Goal: Task Accomplishment & Management: Manage account settings

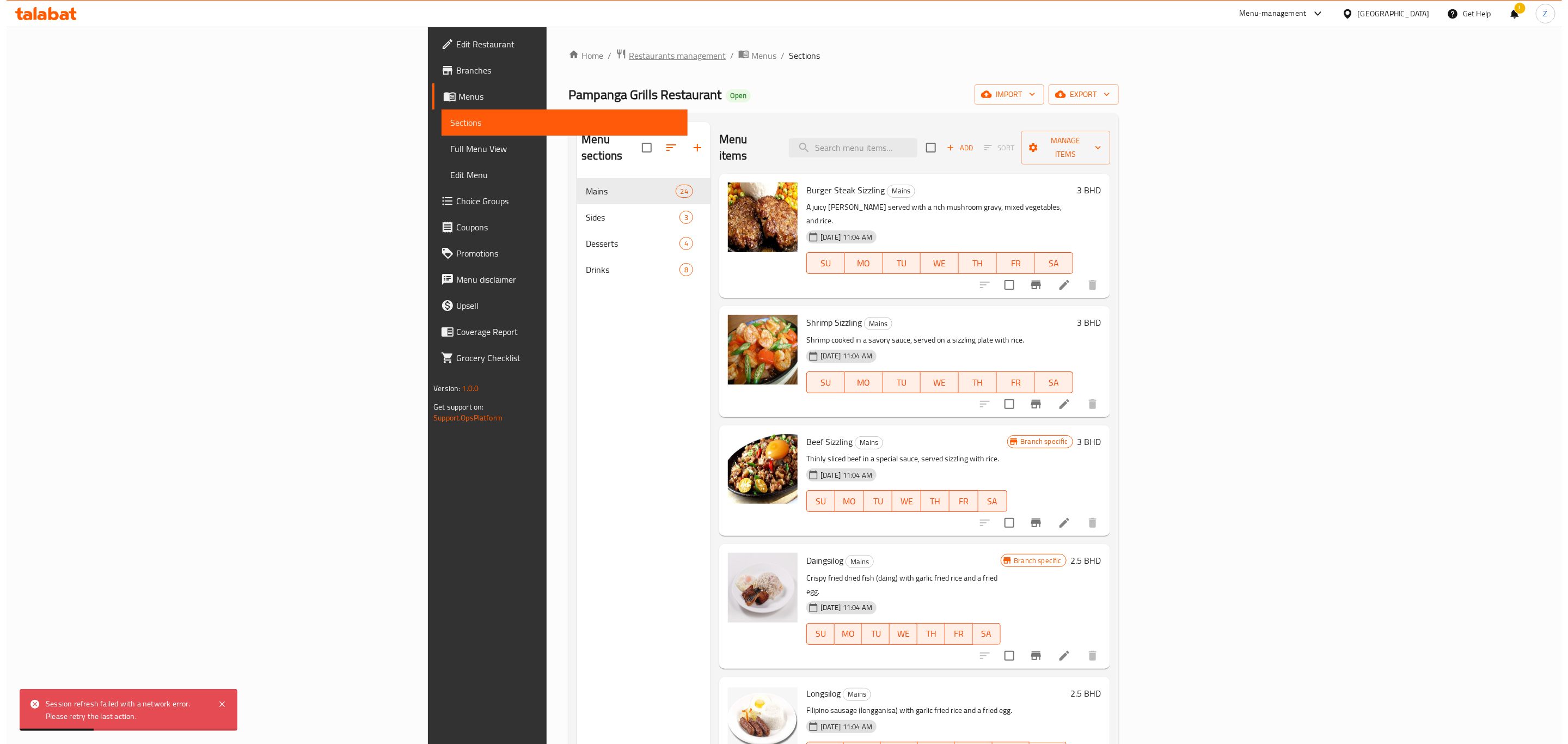
scroll to position [409, 0]
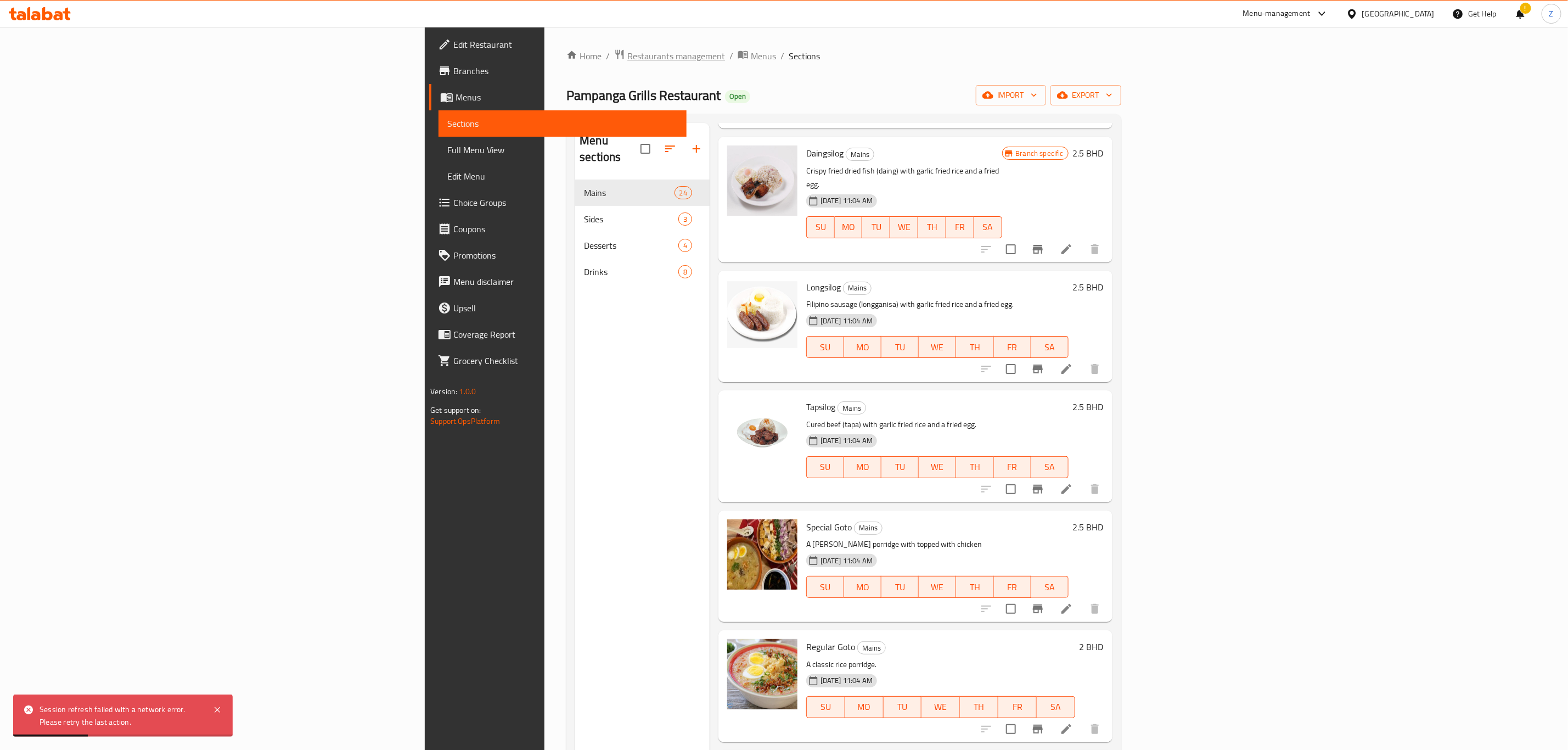
click at [627, 53] on span "Restaurants management" at bounding box center [676, 55] width 98 height 13
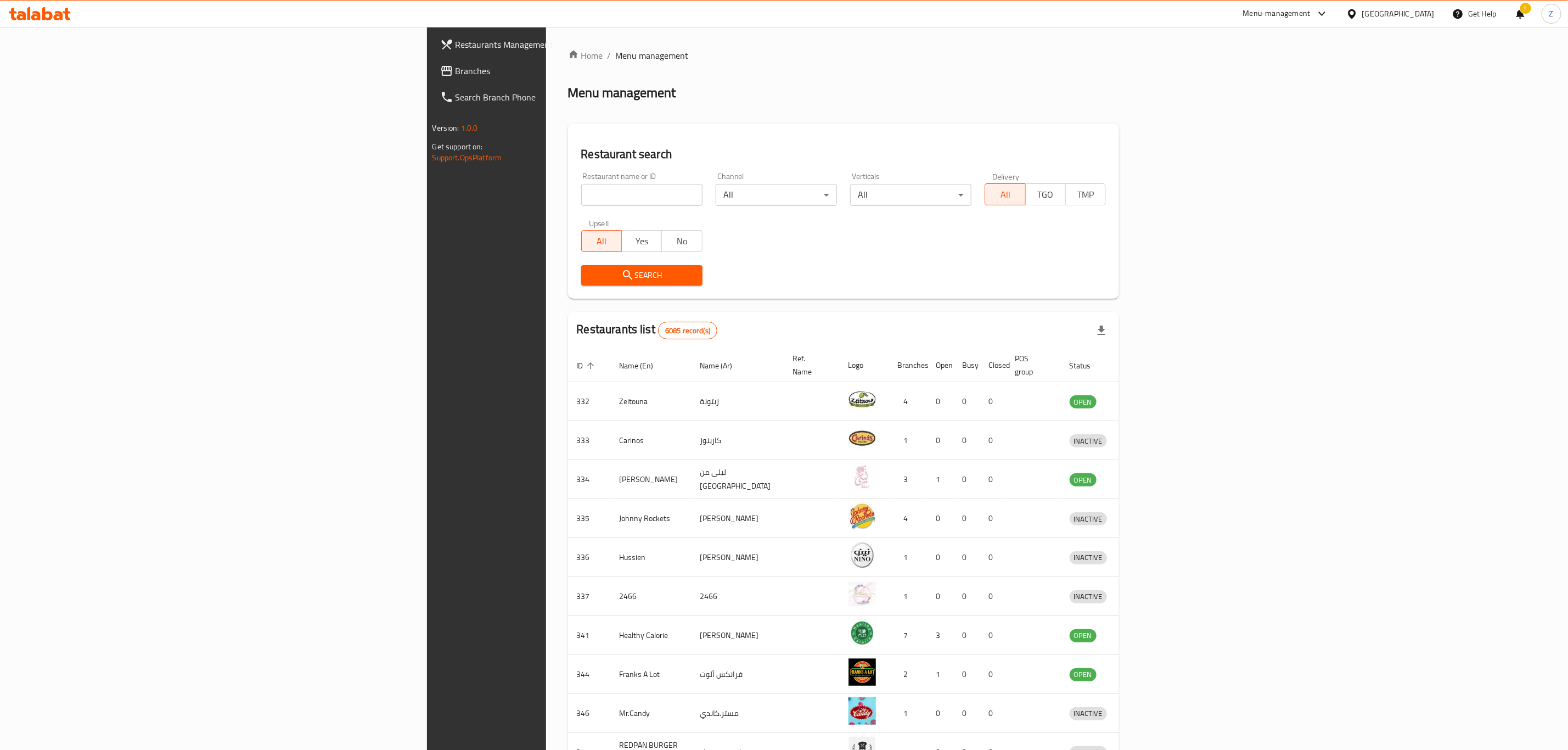
click at [581, 196] on input "search" at bounding box center [642, 195] width 122 height 22
type input "[PERSON_NAME] tiffins"
click button "Search" at bounding box center [642, 275] width 122 height 20
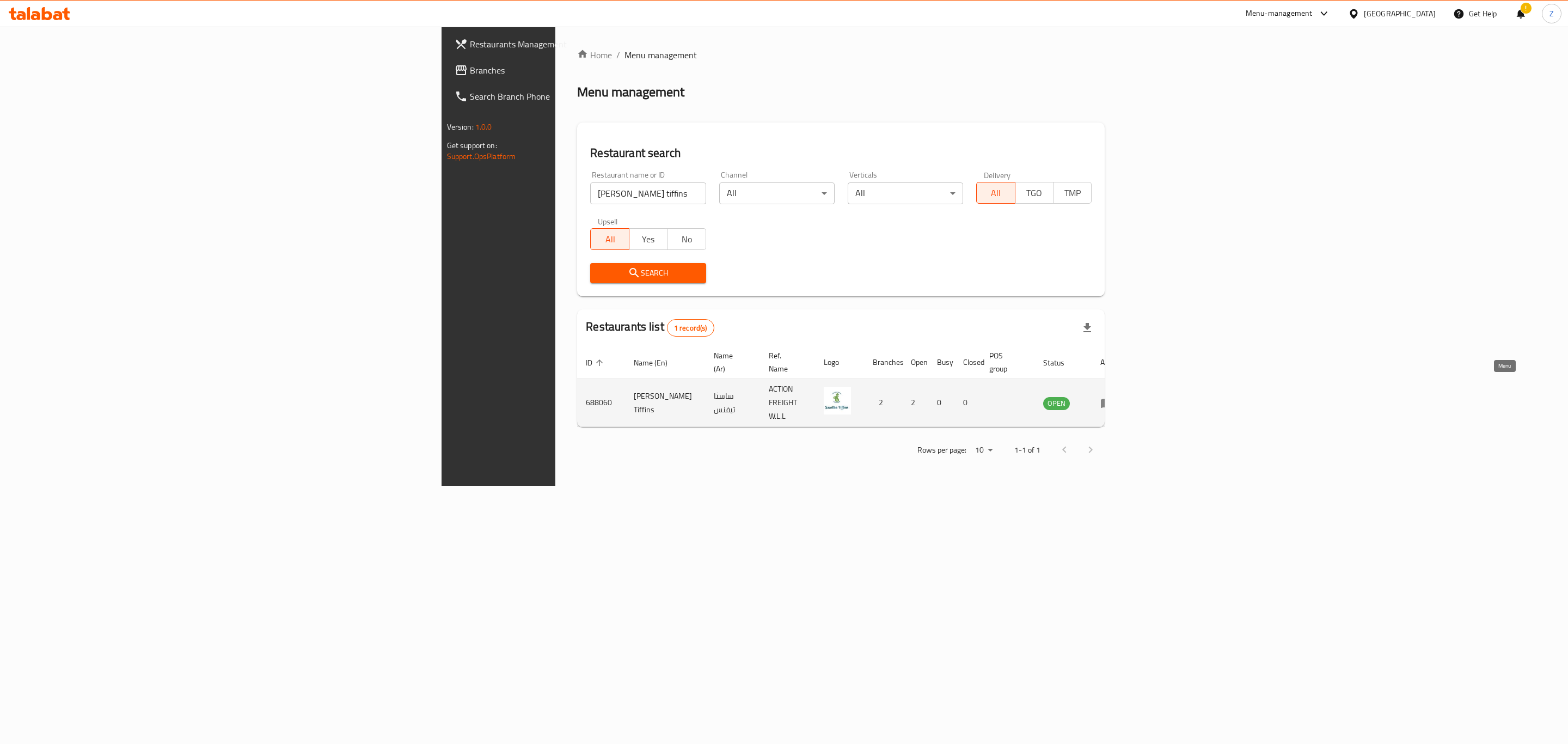
click at [1113, 399] on icon "enhanced table" at bounding box center [1107, 403] width 12 height 9
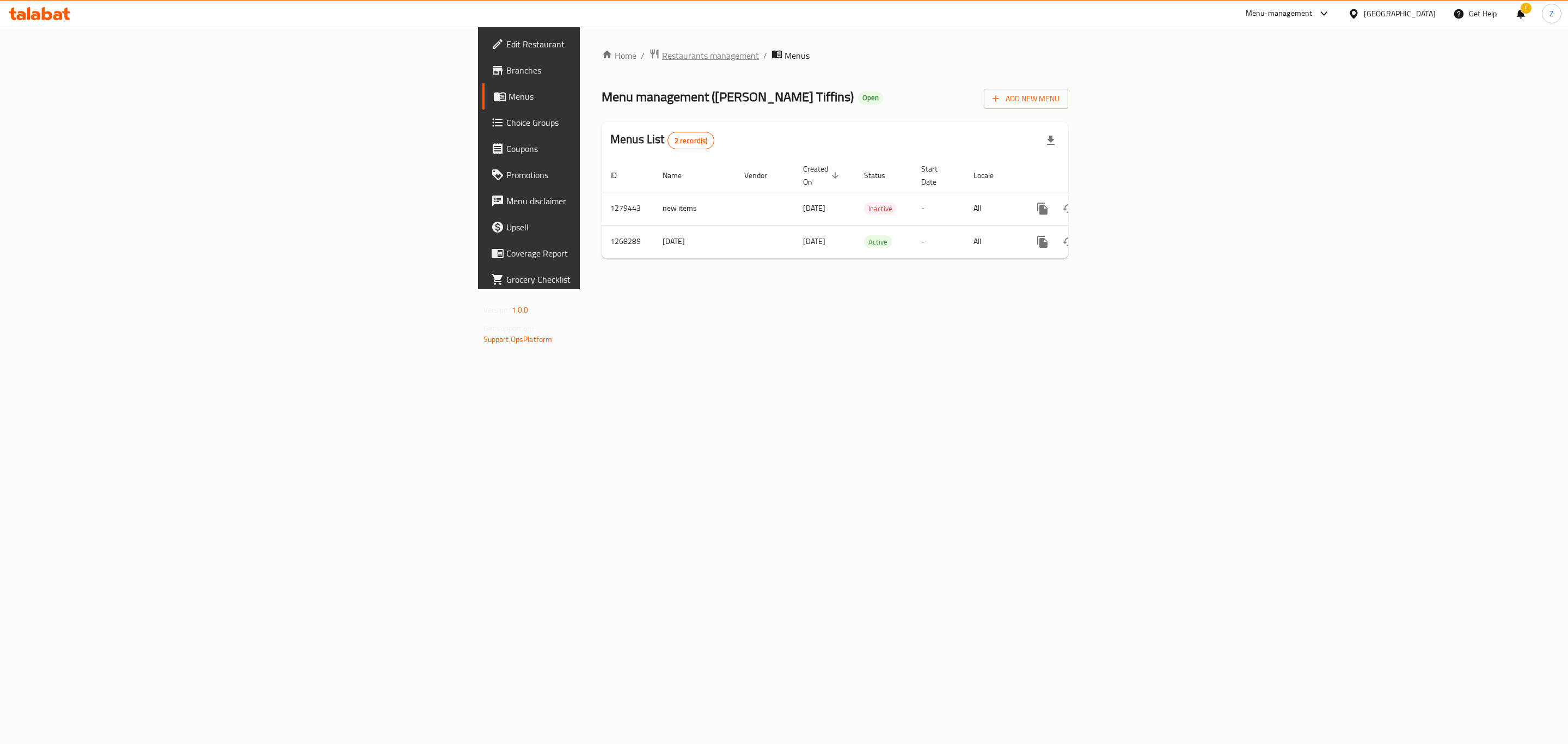
click at [662, 54] on span "Restaurants management" at bounding box center [710, 55] width 97 height 13
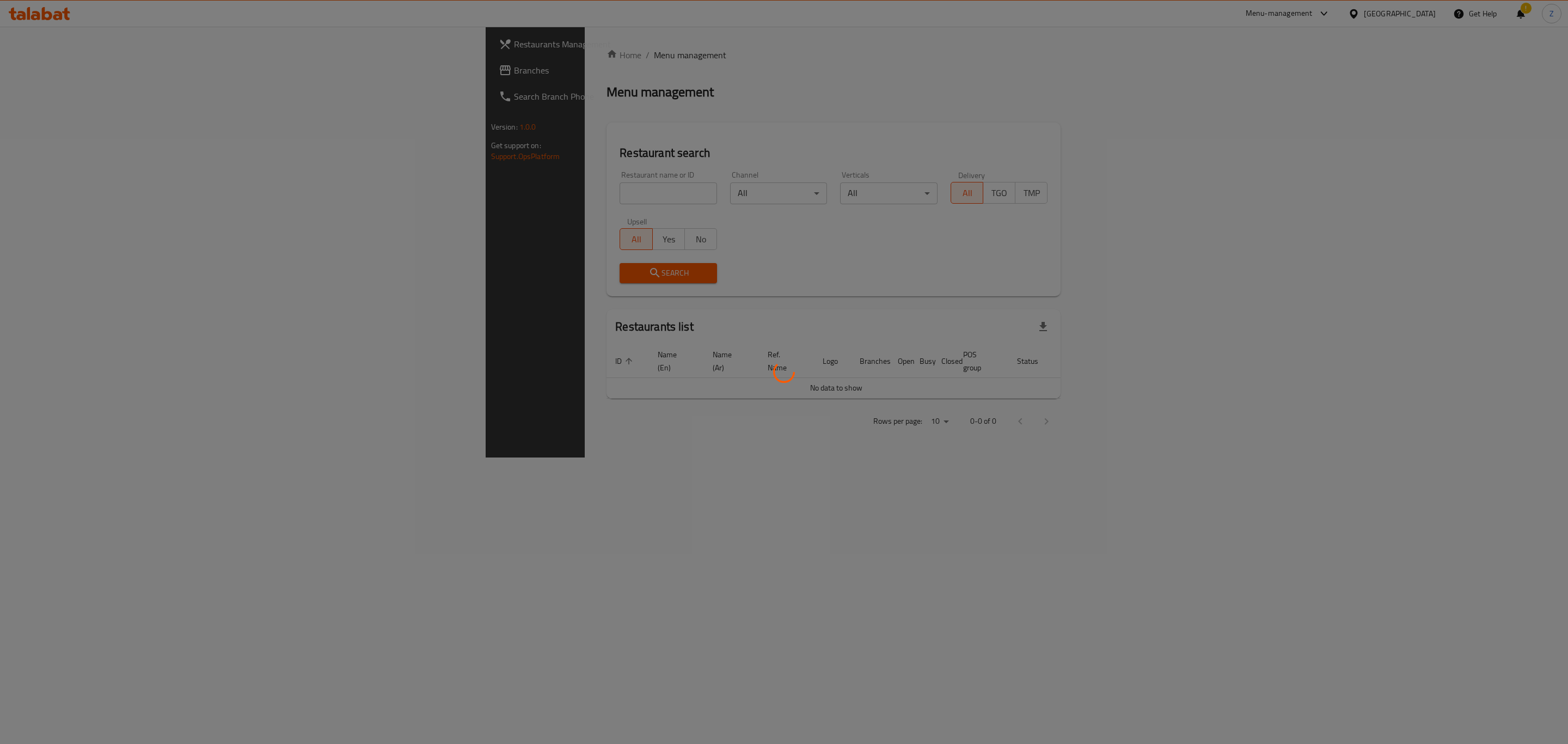
click at [380, 194] on div at bounding box center [784, 372] width 1568 height 744
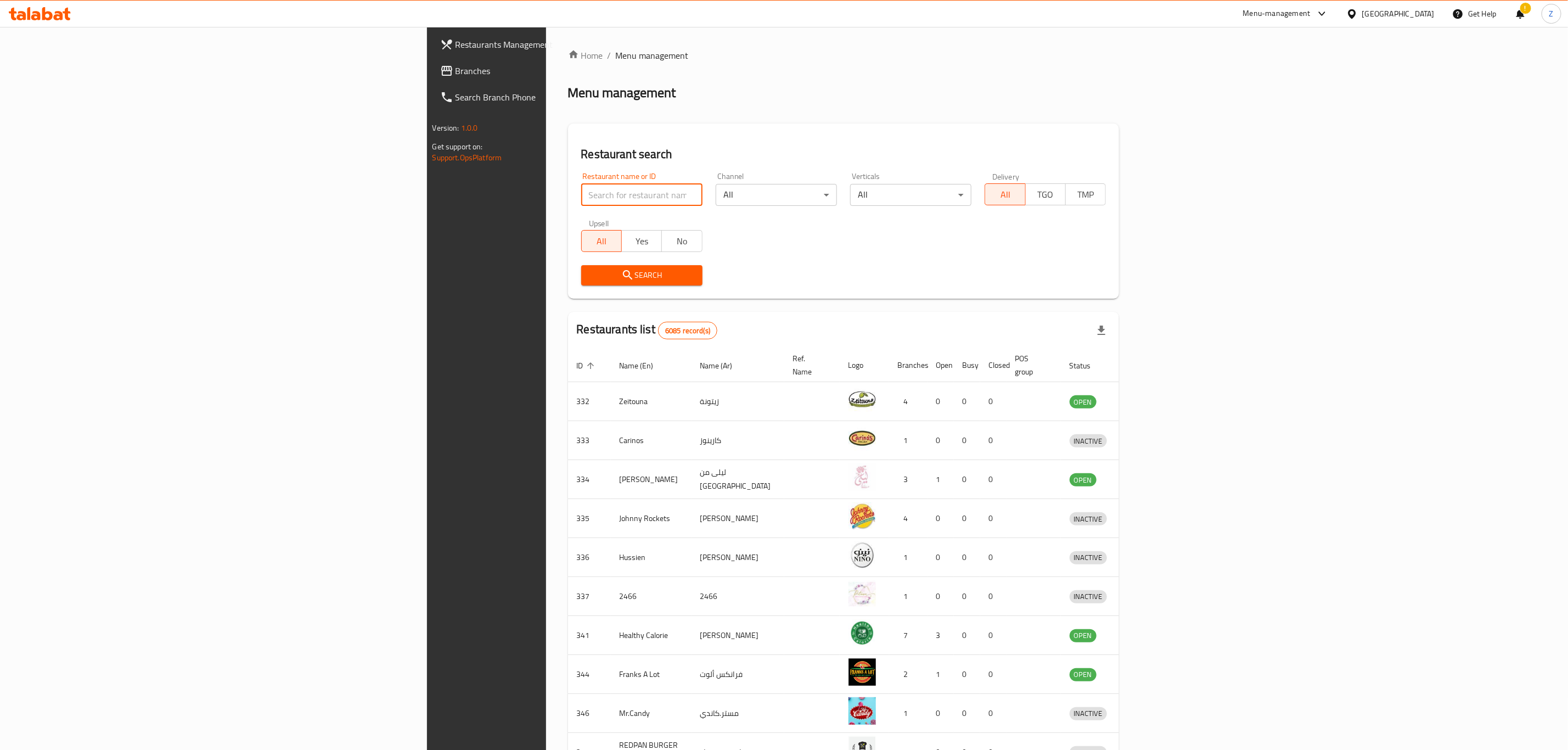
click at [581, 187] on input "search" at bounding box center [642, 195] width 122 height 22
type input "o"
type input "cocobells"
click button "Search" at bounding box center [642, 275] width 122 height 20
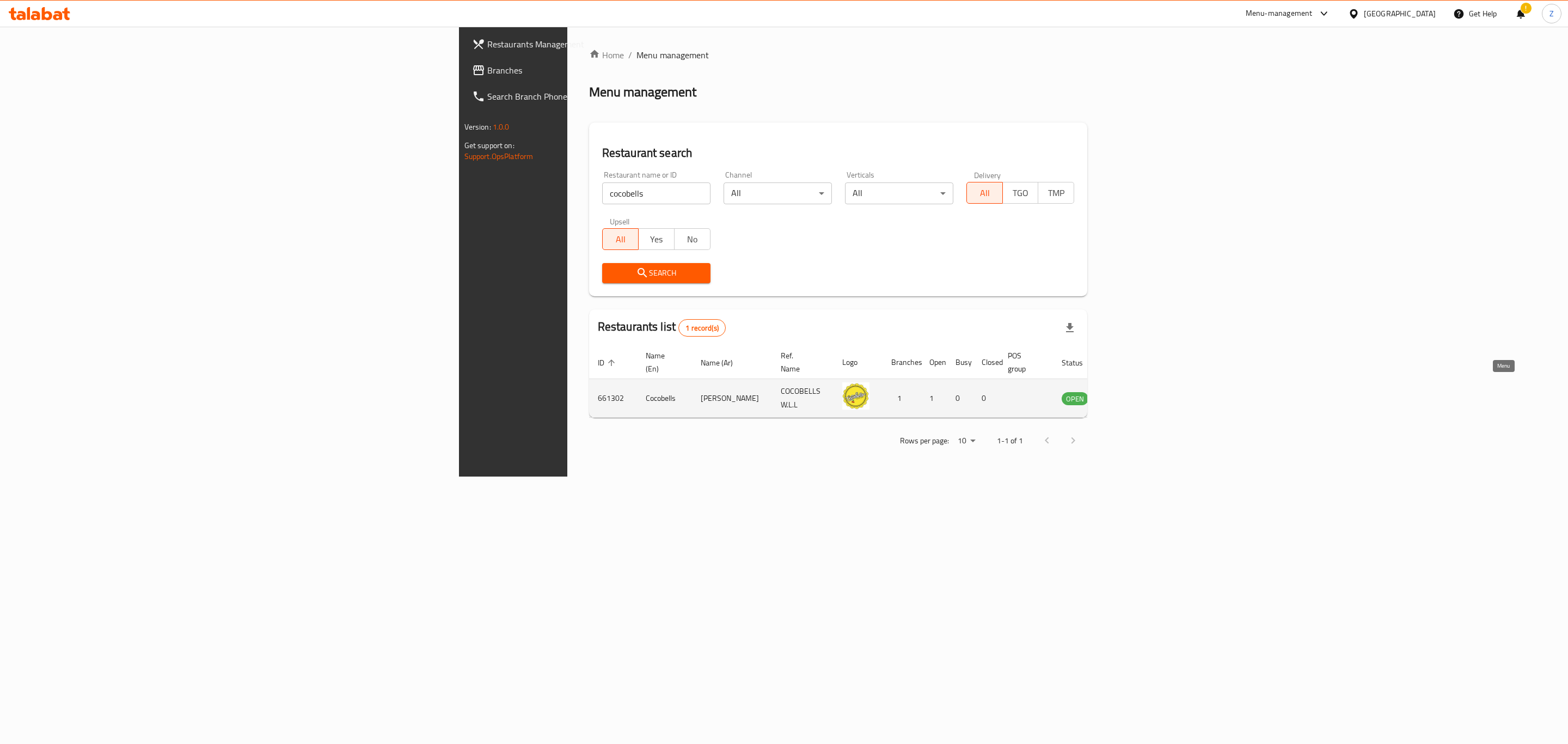
click at [1132, 391] on icon "enhanced table" at bounding box center [1125, 398] width 13 height 13
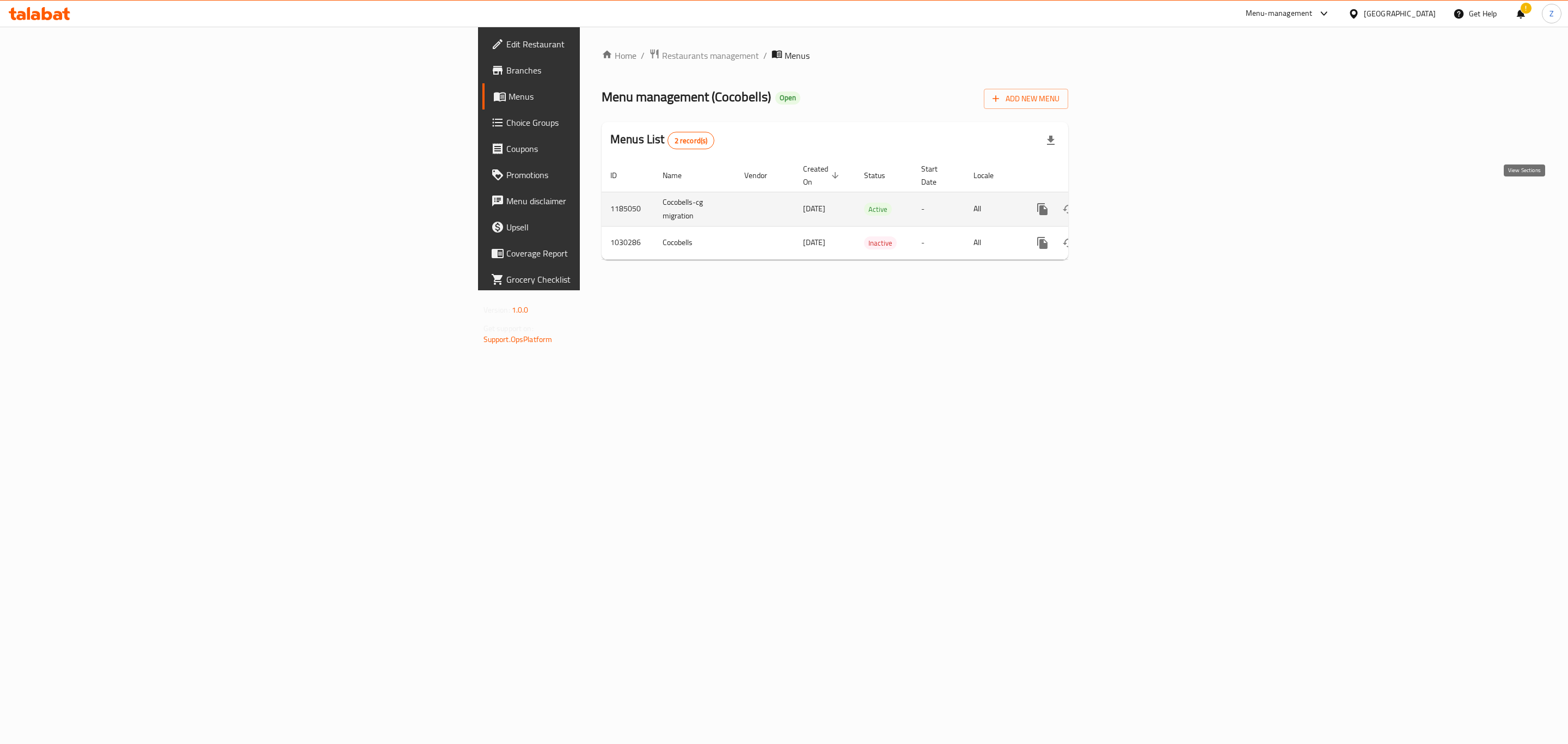
click at [1134, 203] on link "enhanced table" at bounding box center [1121, 209] width 26 height 26
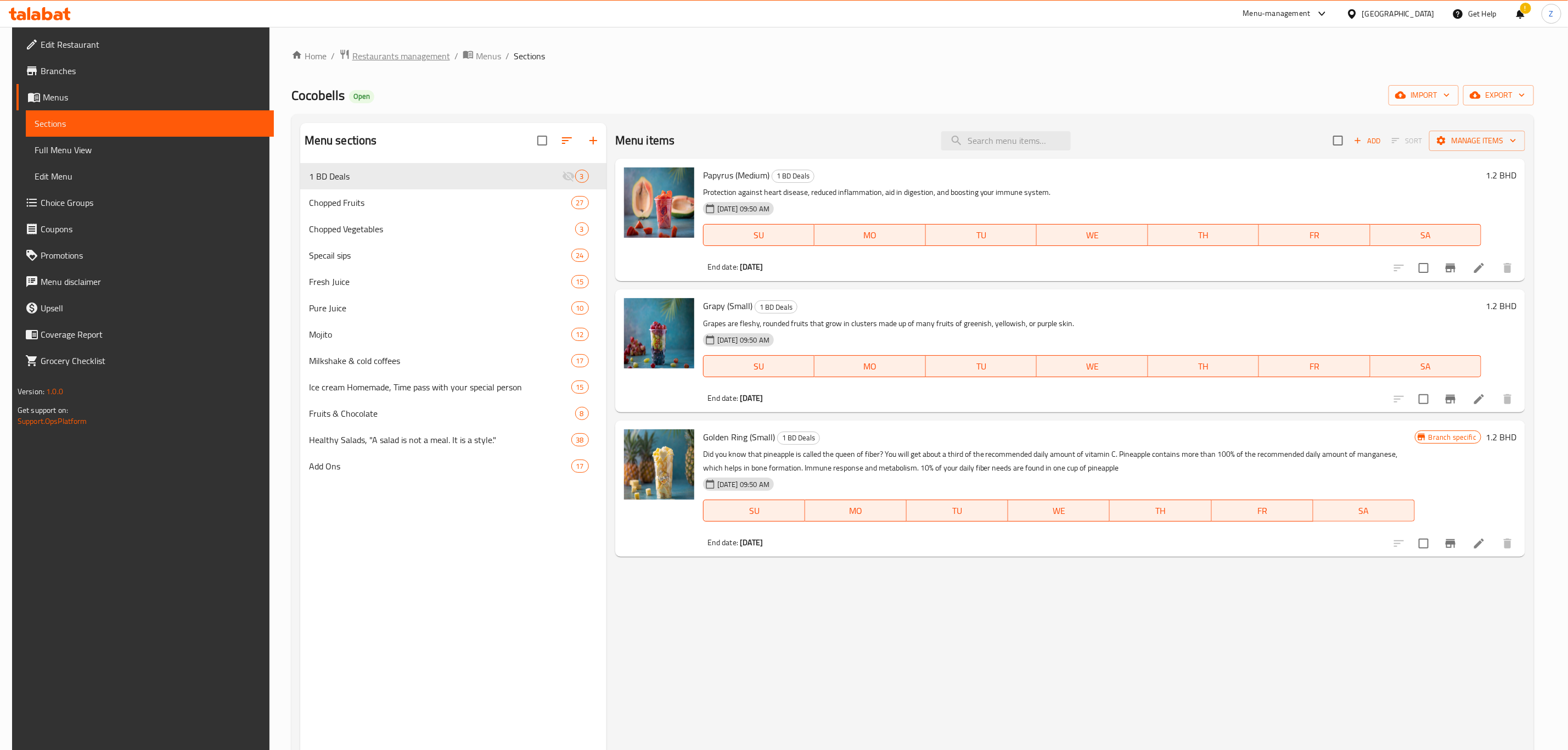
click at [386, 56] on span "Restaurants management" at bounding box center [401, 55] width 98 height 13
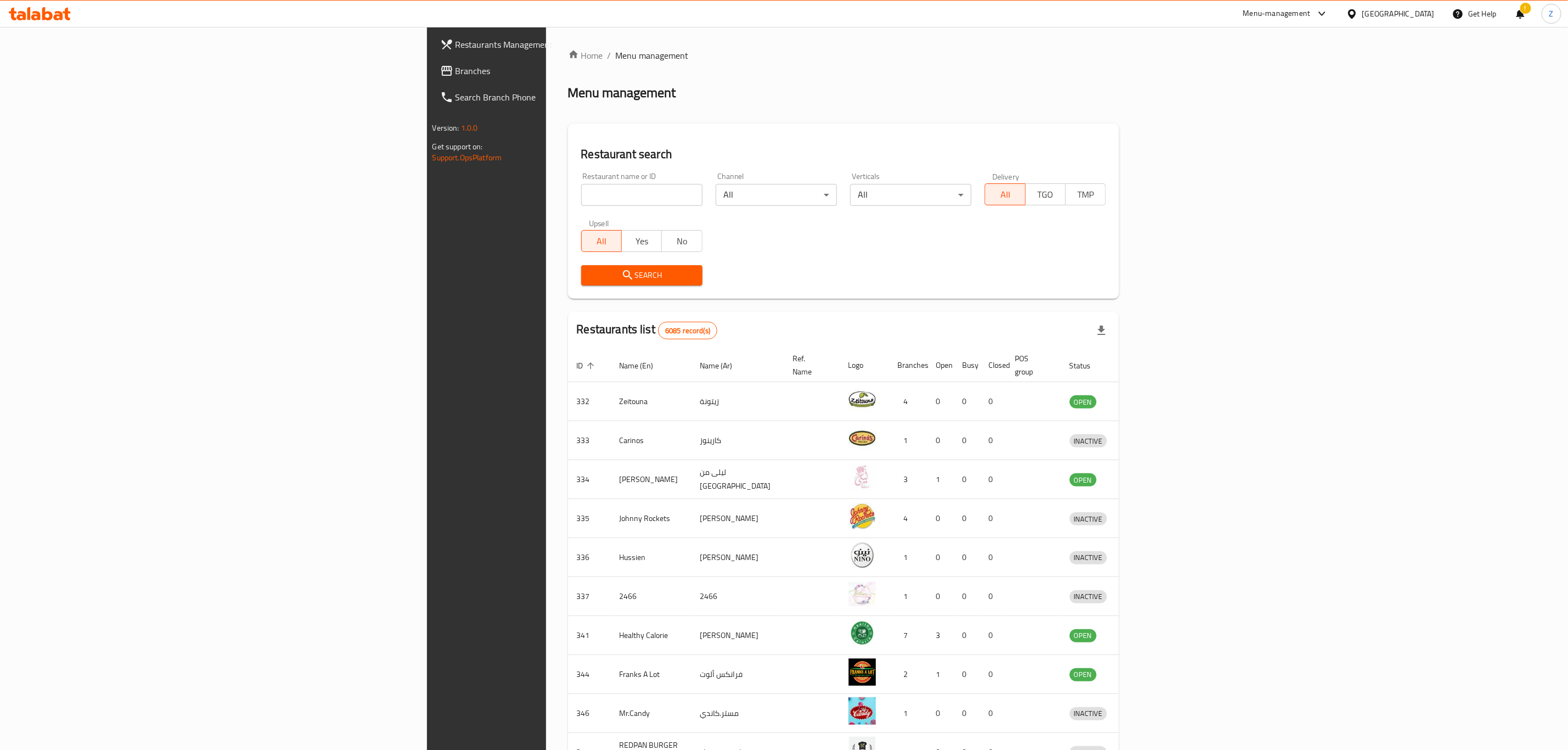
click at [581, 193] on input "search" at bounding box center [642, 195] width 122 height 22
type input "pampanga"
click button "Search" at bounding box center [642, 275] width 122 height 20
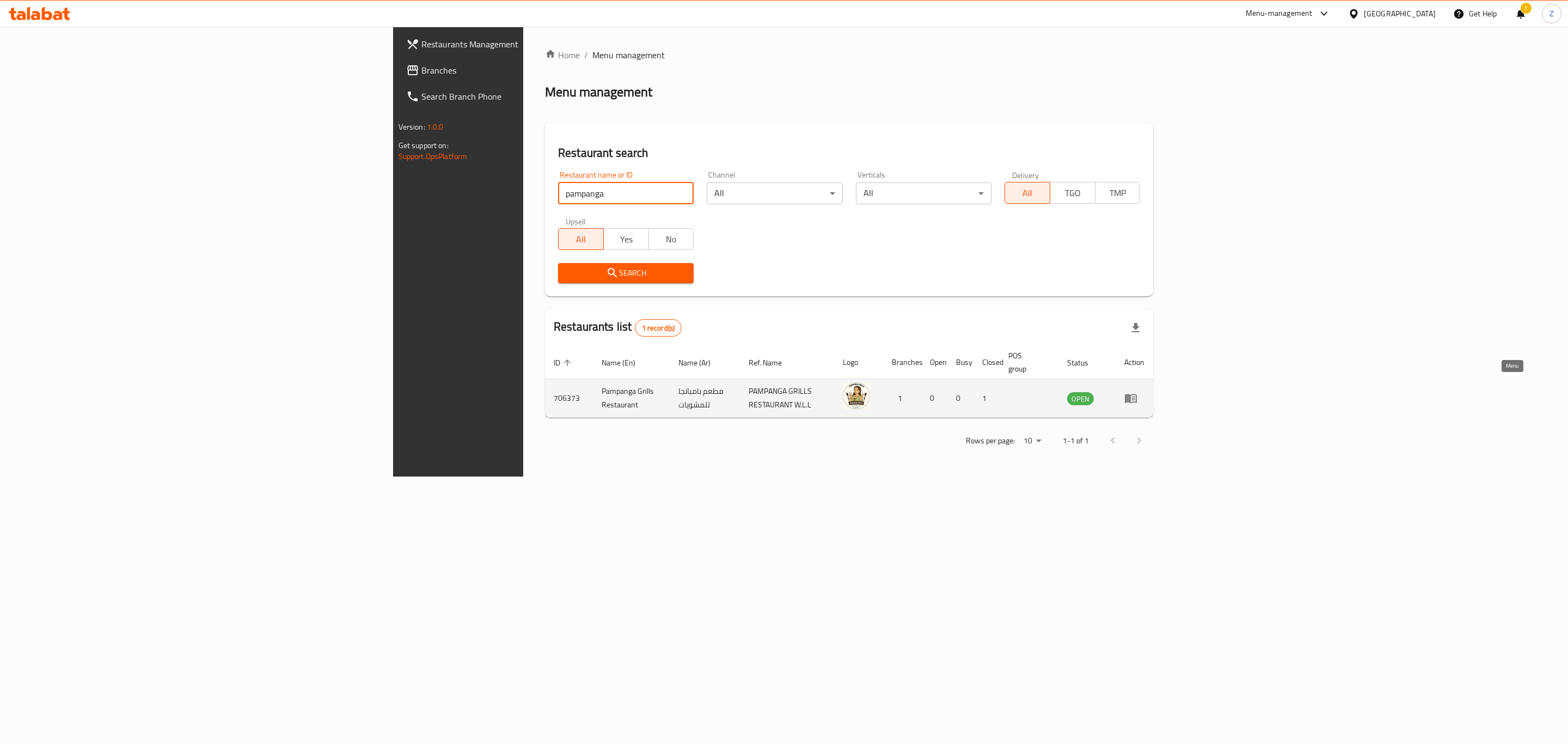
click at [1137, 395] on icon "enhanced table" at bounding box center [1131, 399] width 12 height 9
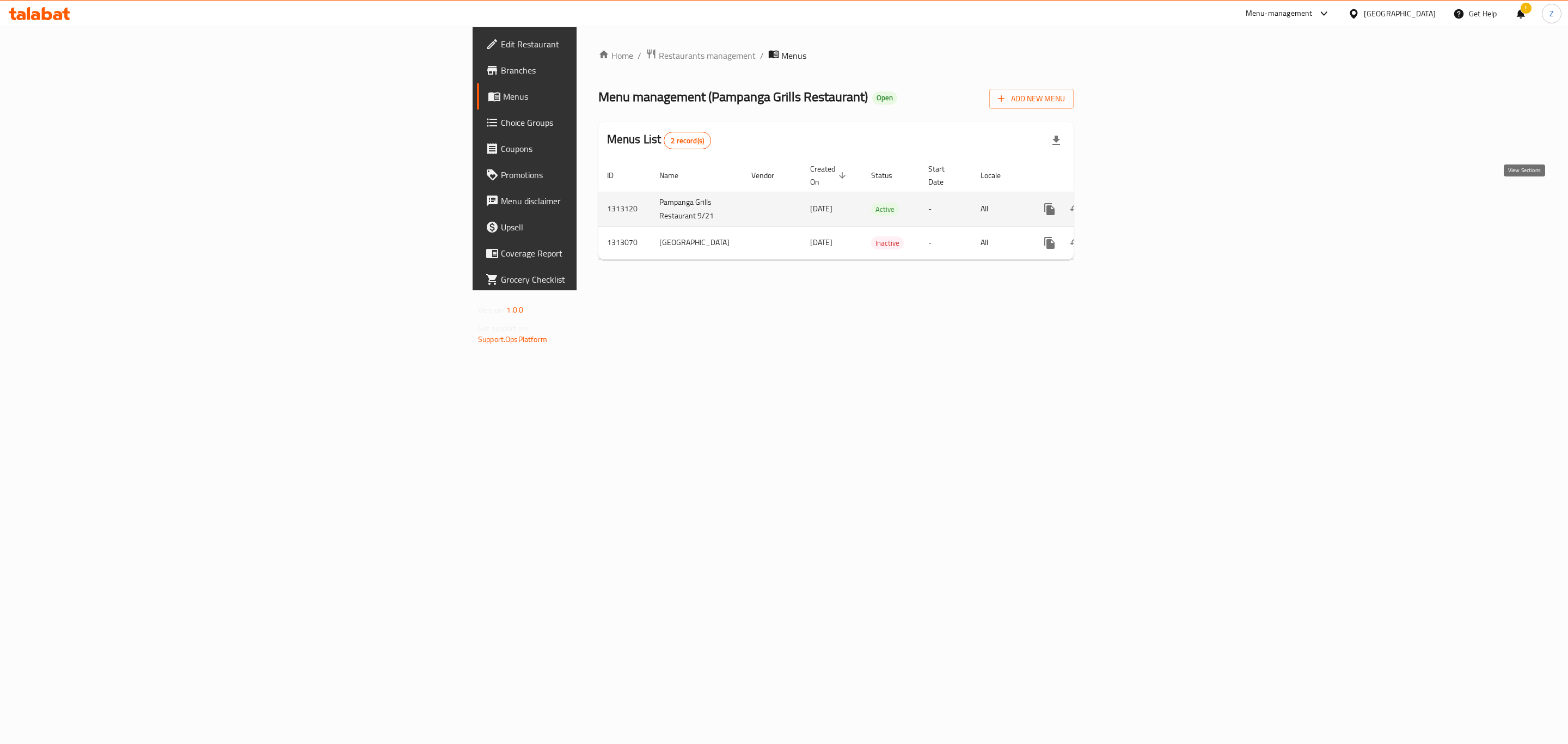
click at [1135, 203] on icon "enhanced table" at bounding box center [1128, 209] width 13 height 13
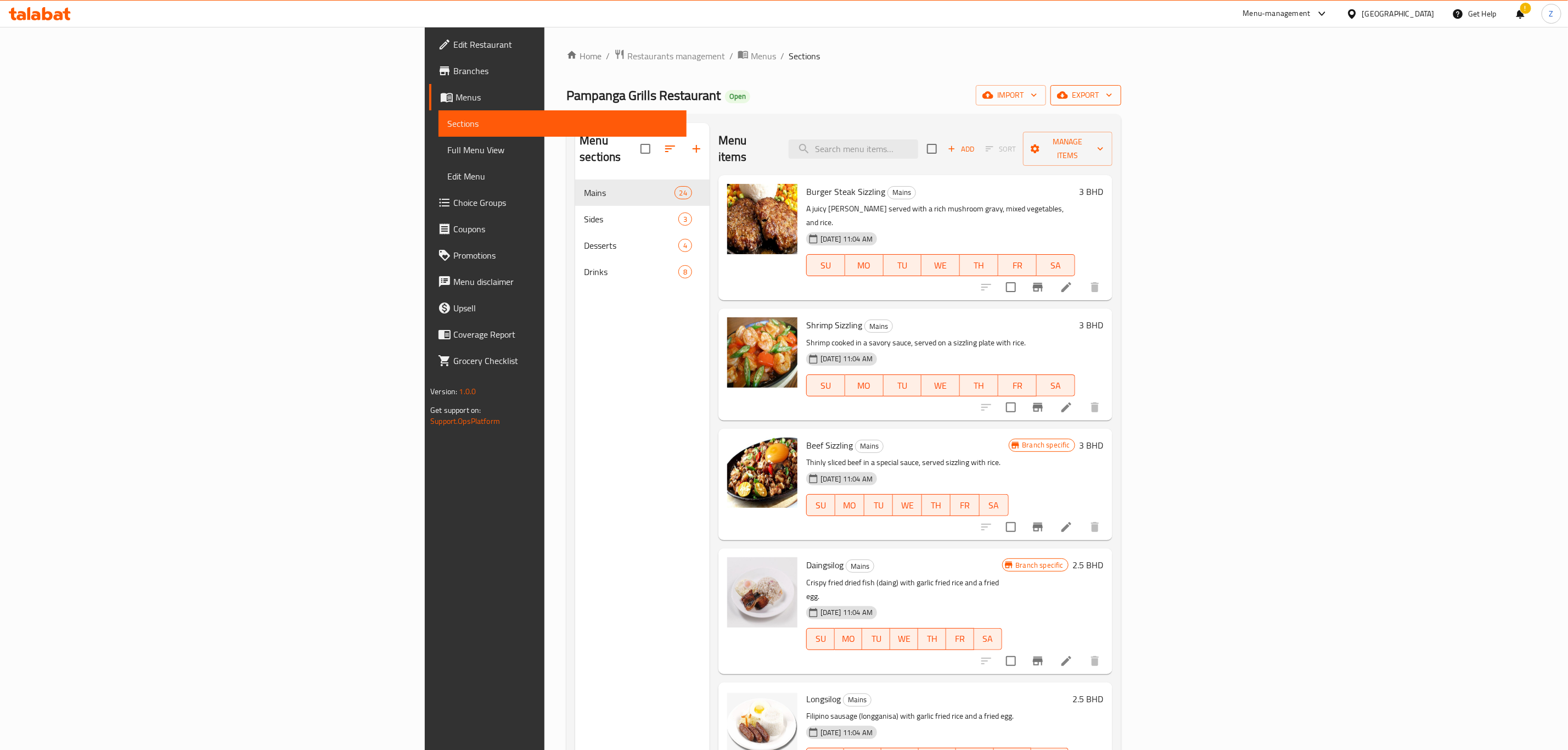
click at [1113, 99] on span "export" at bounding box center [1086, 95] width 53 height 14
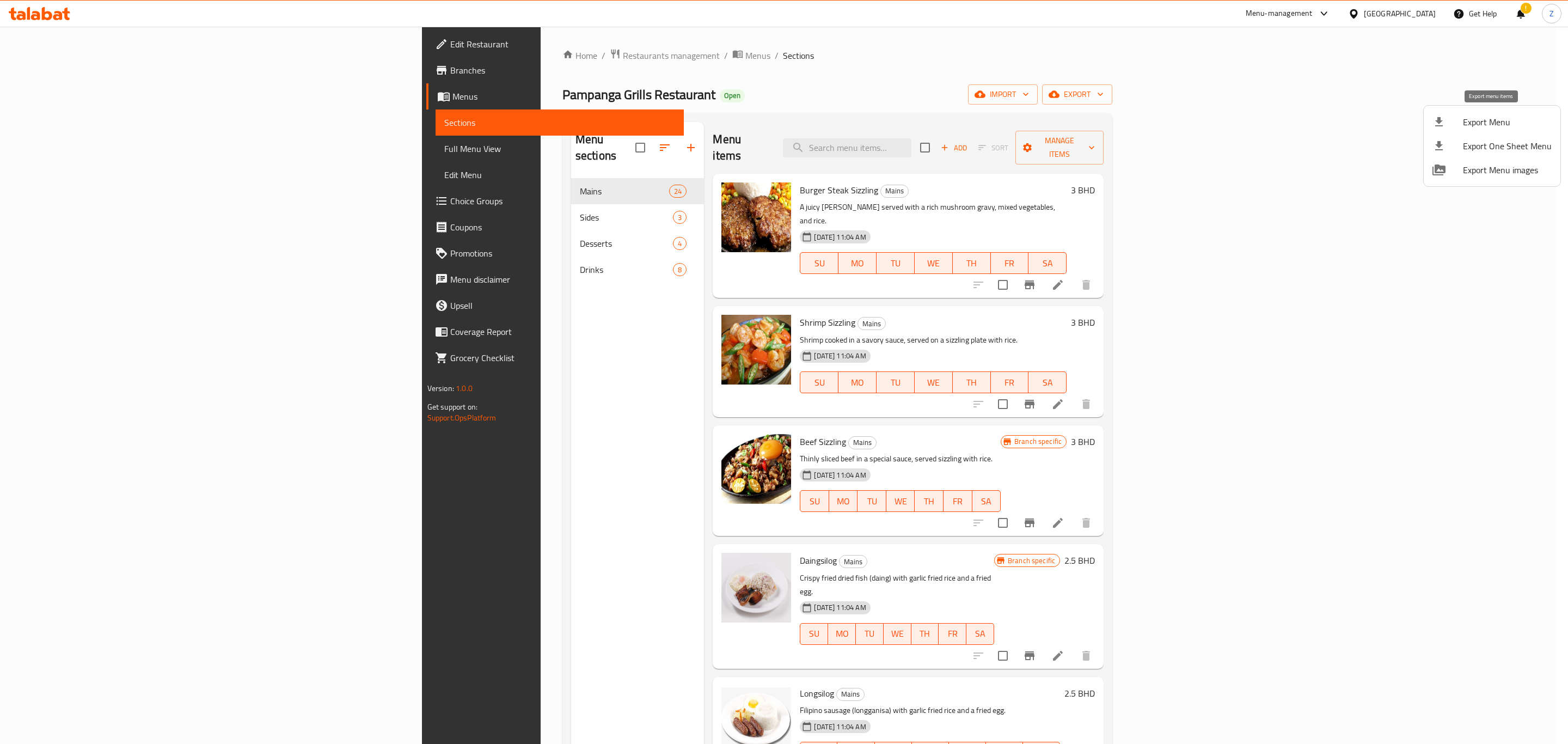
click at [1492, 122] on span "Export Menu" at bounding box center [1507, 122] width 89 height 13
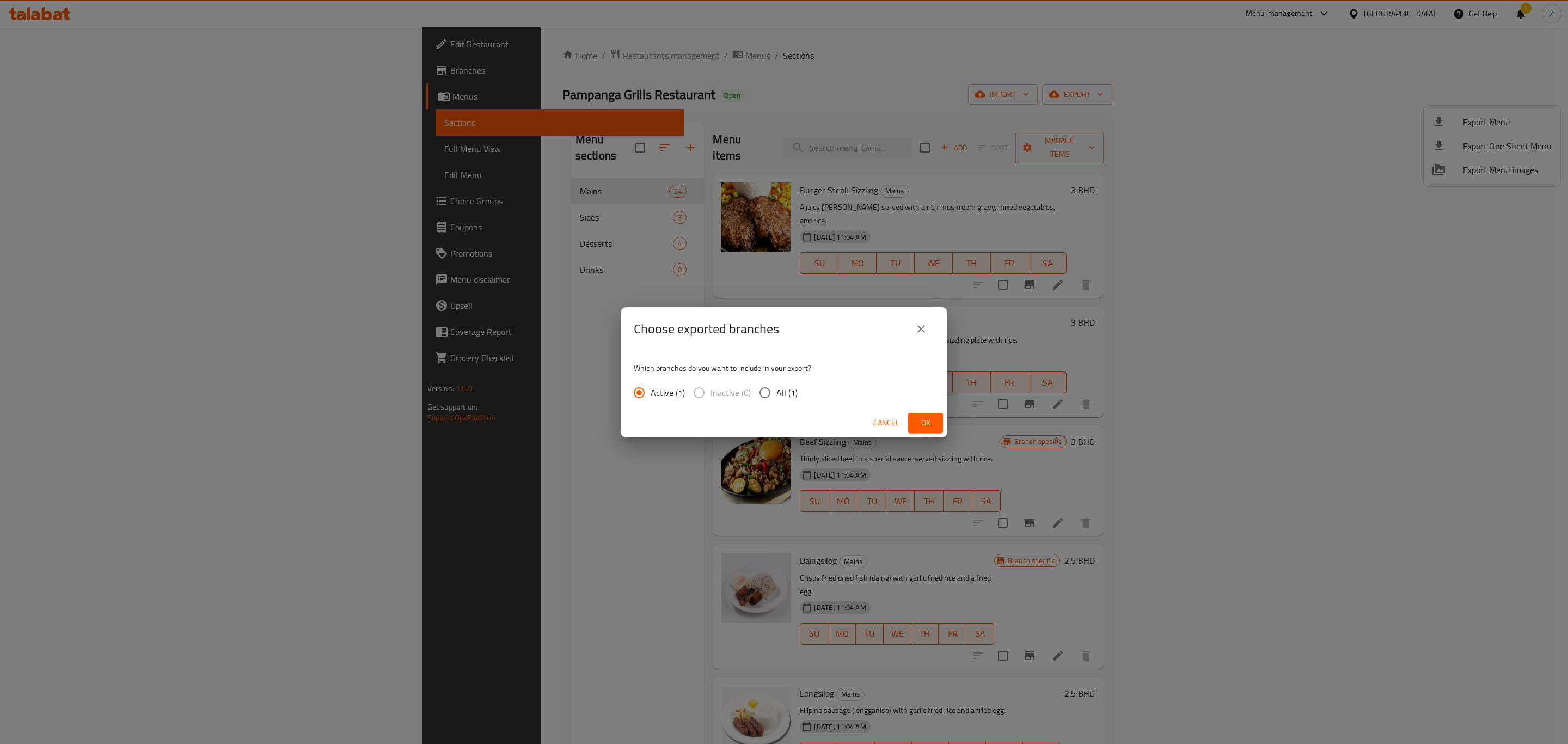
click at [780, 396] on span "All (1)" at bounding box center [786, 392] width 21 height 13
click at [776, 396] on input "All (1)" at bounding box center [765, 393] width 23 height 23
radio input "true"
drag, startPoint x: 926, startPoint y: 420, endPoint x: 951, endPoint y: 419, distance: 25.0
click at [926, 421] on span "Ok" at bounding box center [925, 423] width 18 height 13
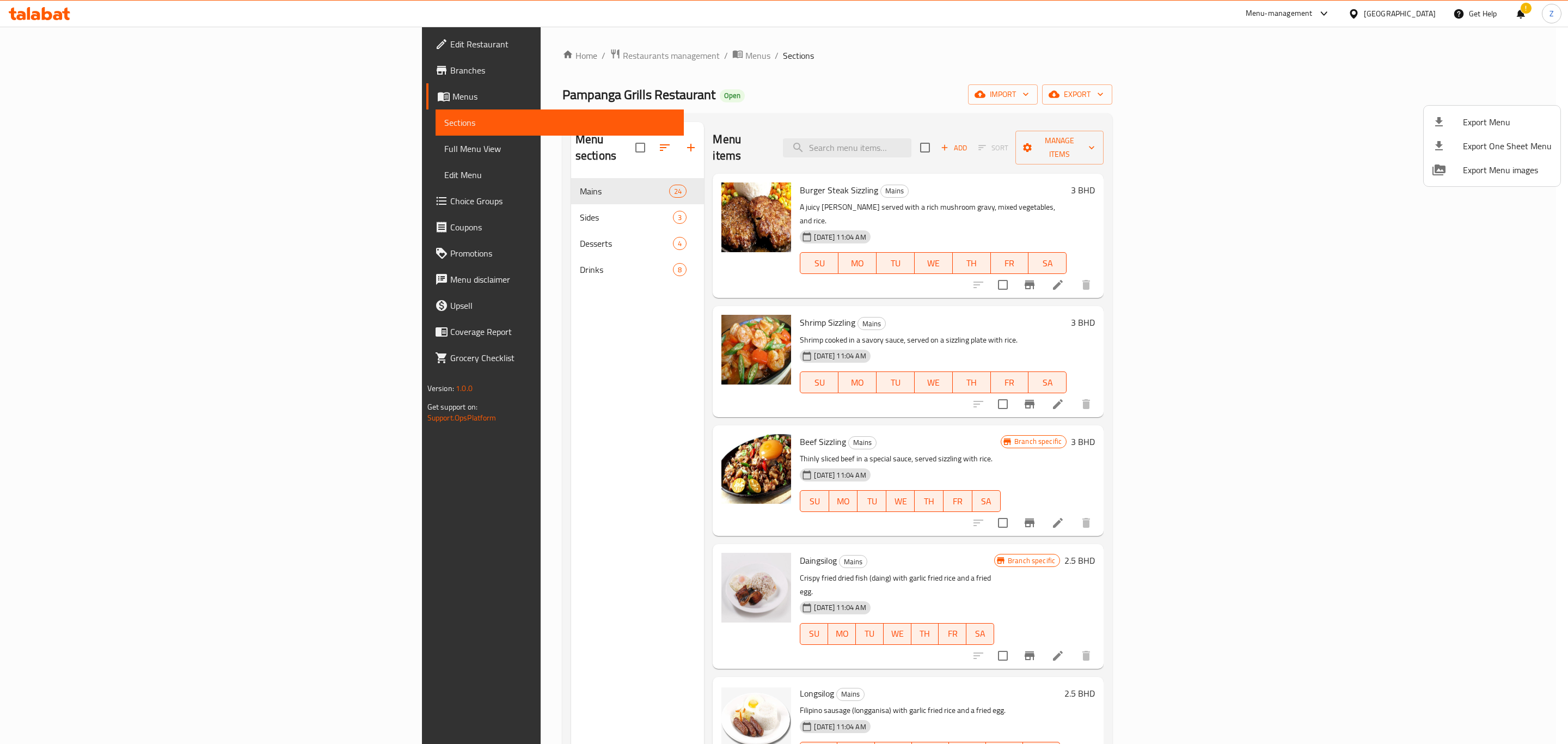
click at [1343, 63] on div at bounding box center [784, 372] width 1568 height 744
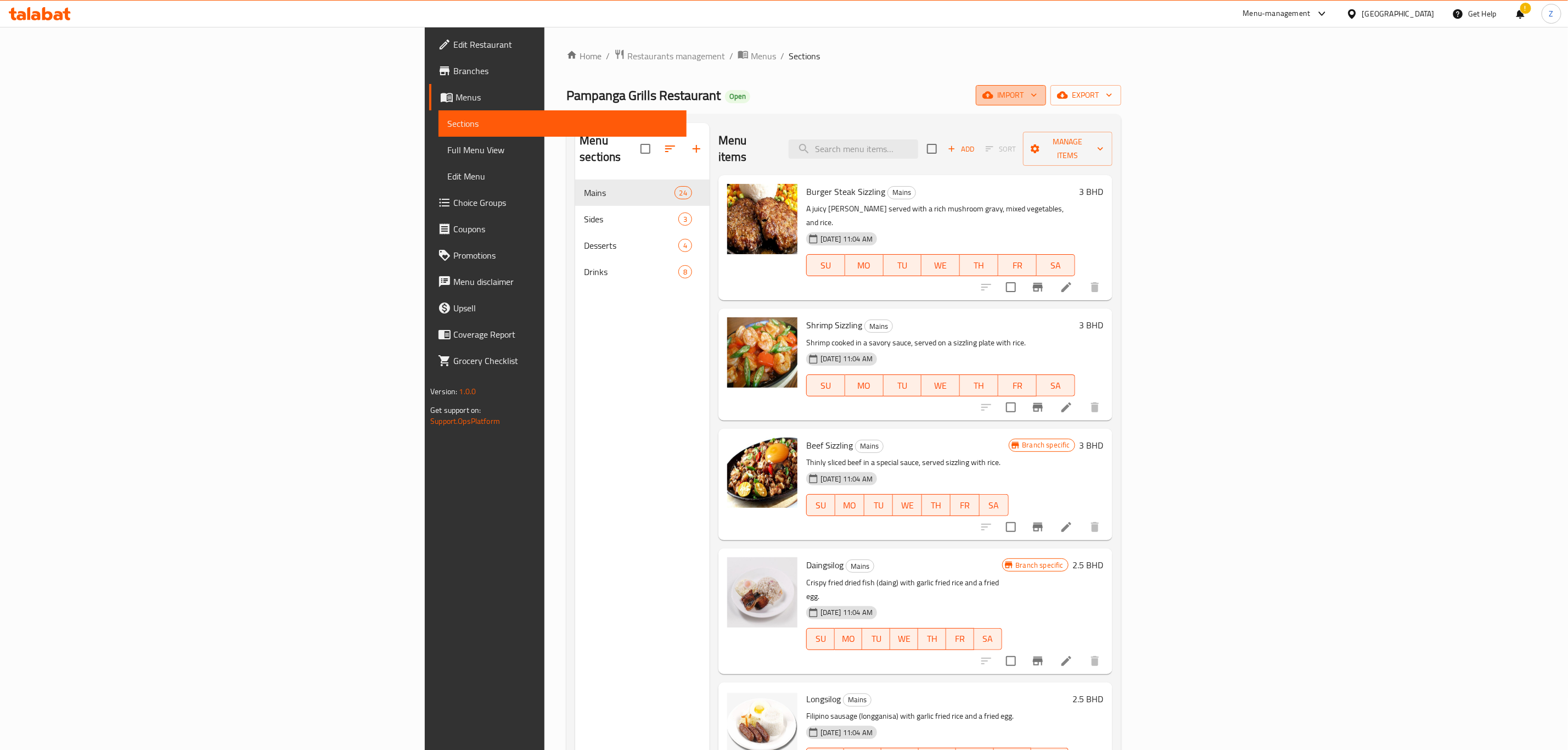
click at [1037, 101] on span "import" at bounding box center [1011, 95] width 53 height 14
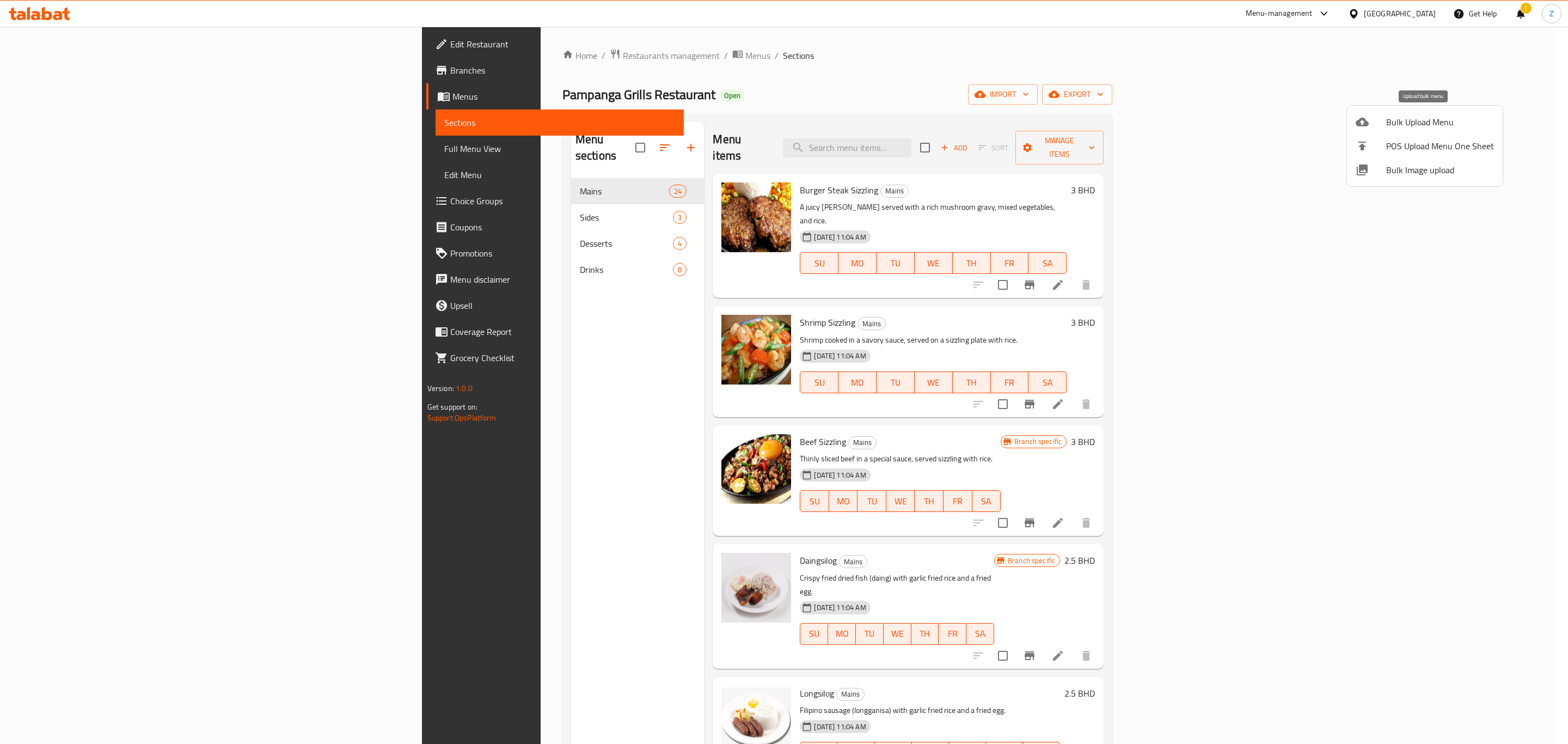
click at [1443, 121] on span "Bulk Upload Menu" at bounding box center [1440, 122] width 108 height 13
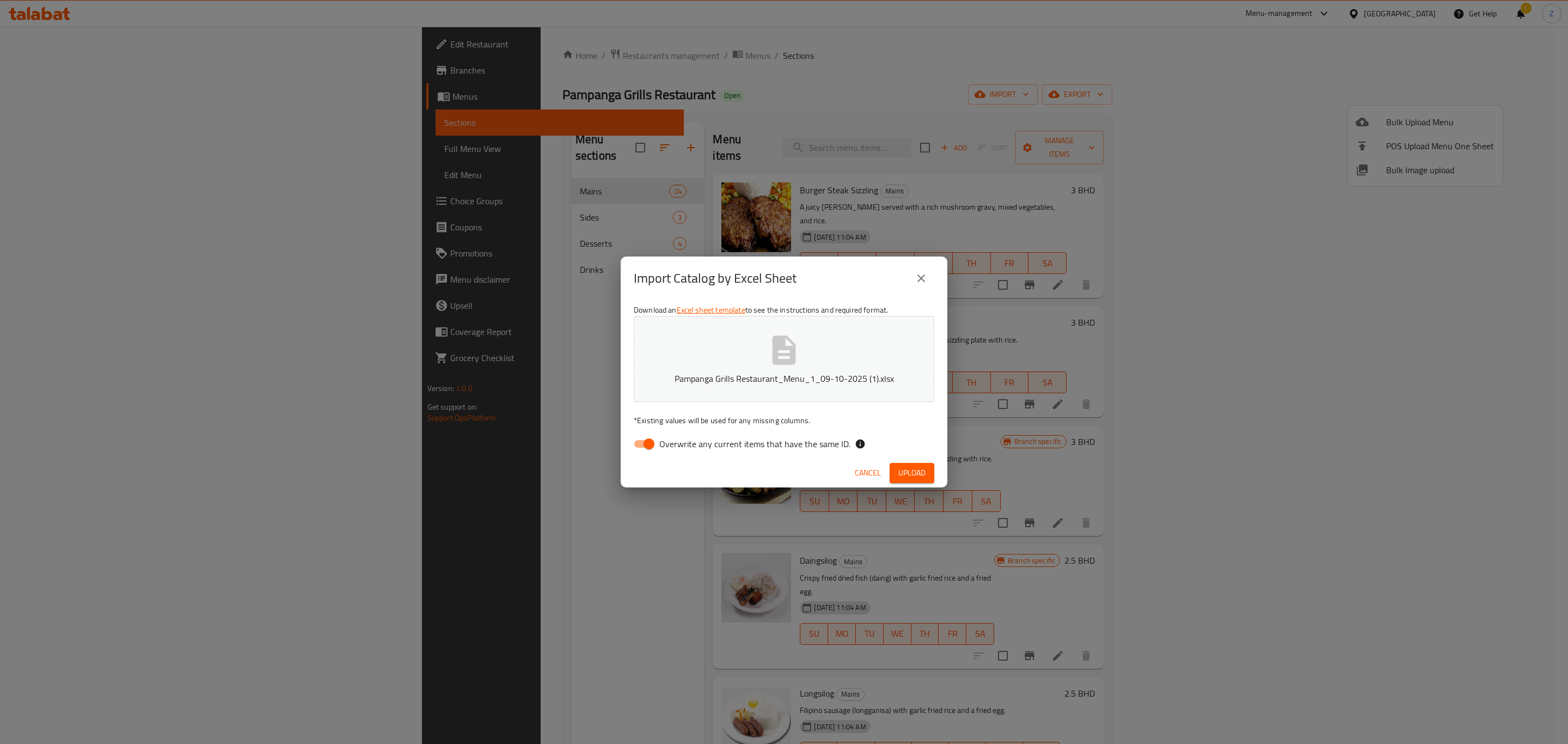
click at [915, 471] on span "Upload" at bounding box center [912, 473] width 27 height 13
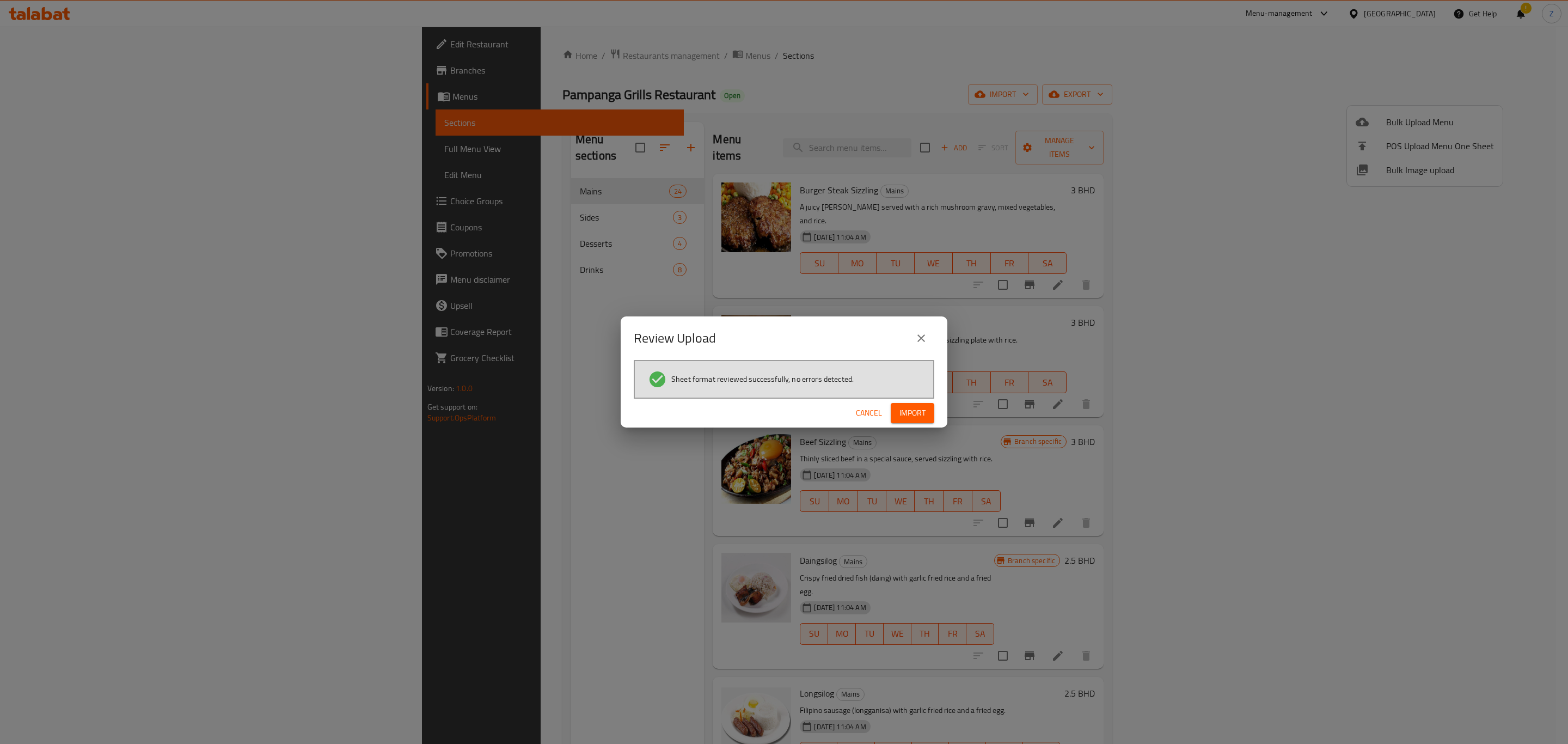
click at [911, 414] on span "Import" at bounding box center [912, 413] width 26 height 13
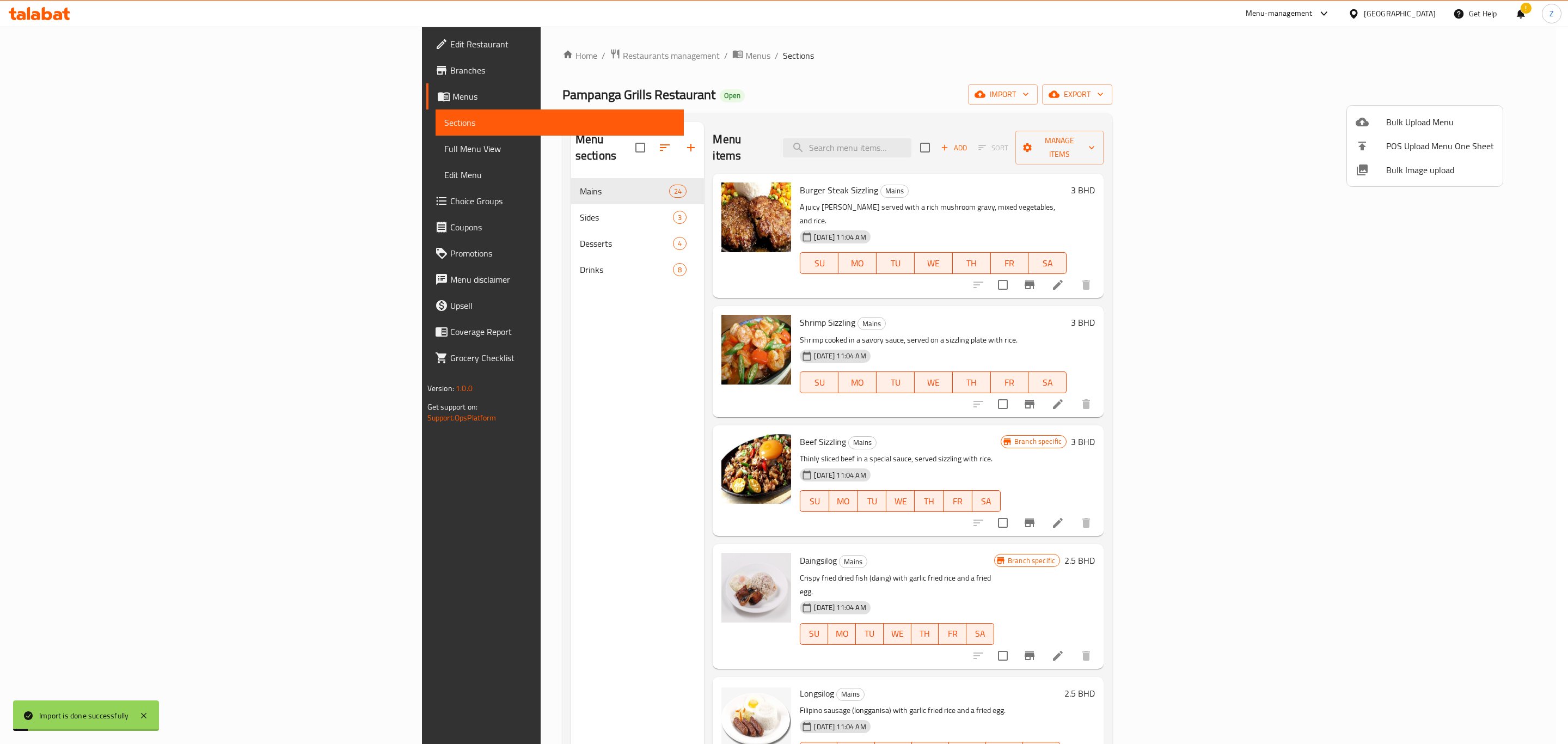
click at [1157, 82] on div at bounding box center [784, 372] width 1568 height 744
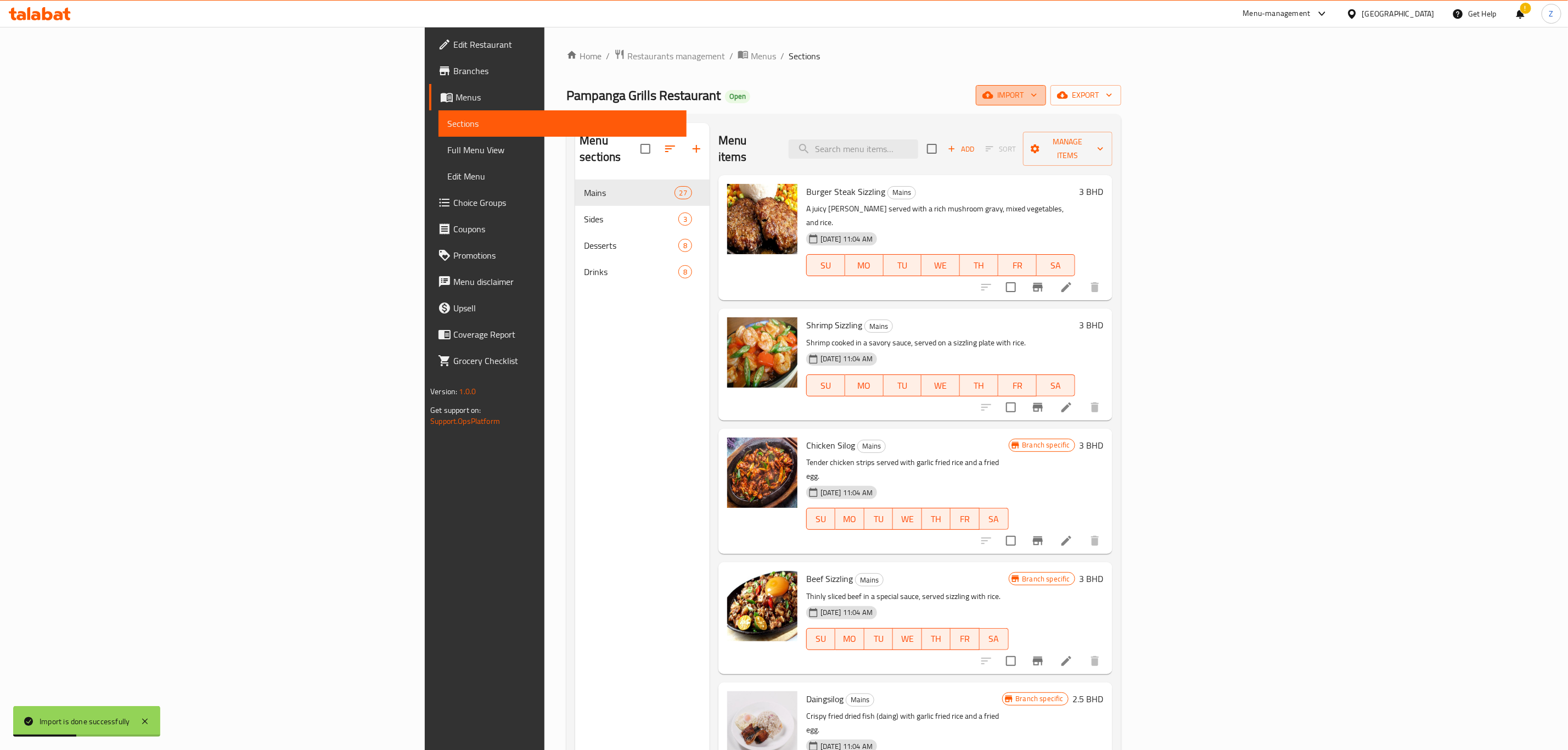
click at [1037, 93] on span "import" at bounding box center [1011, 95] width 53 height 14
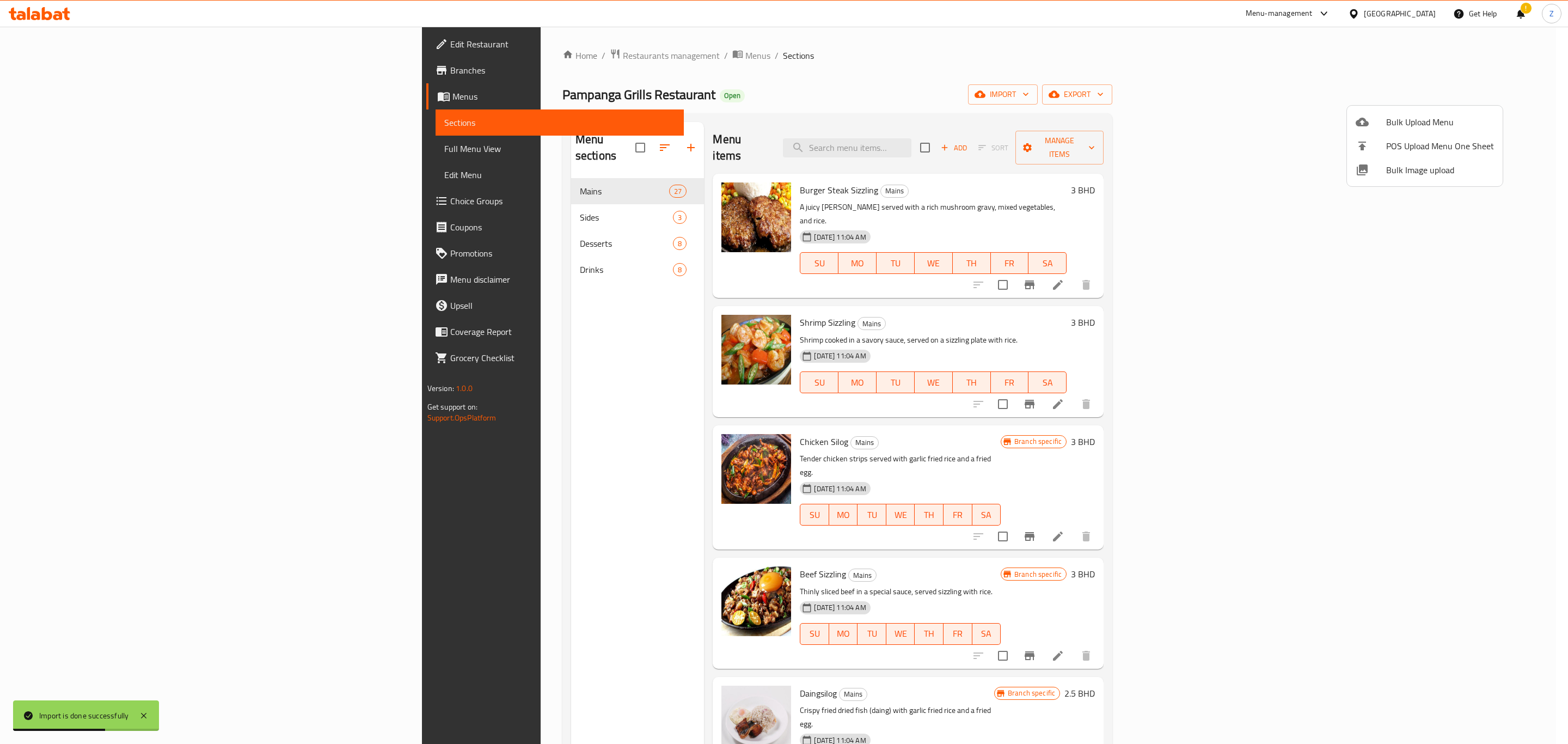
click at [1413, 167] on span "Bulk Image upload" at bounding box center [1440, 169] width 108 height 13
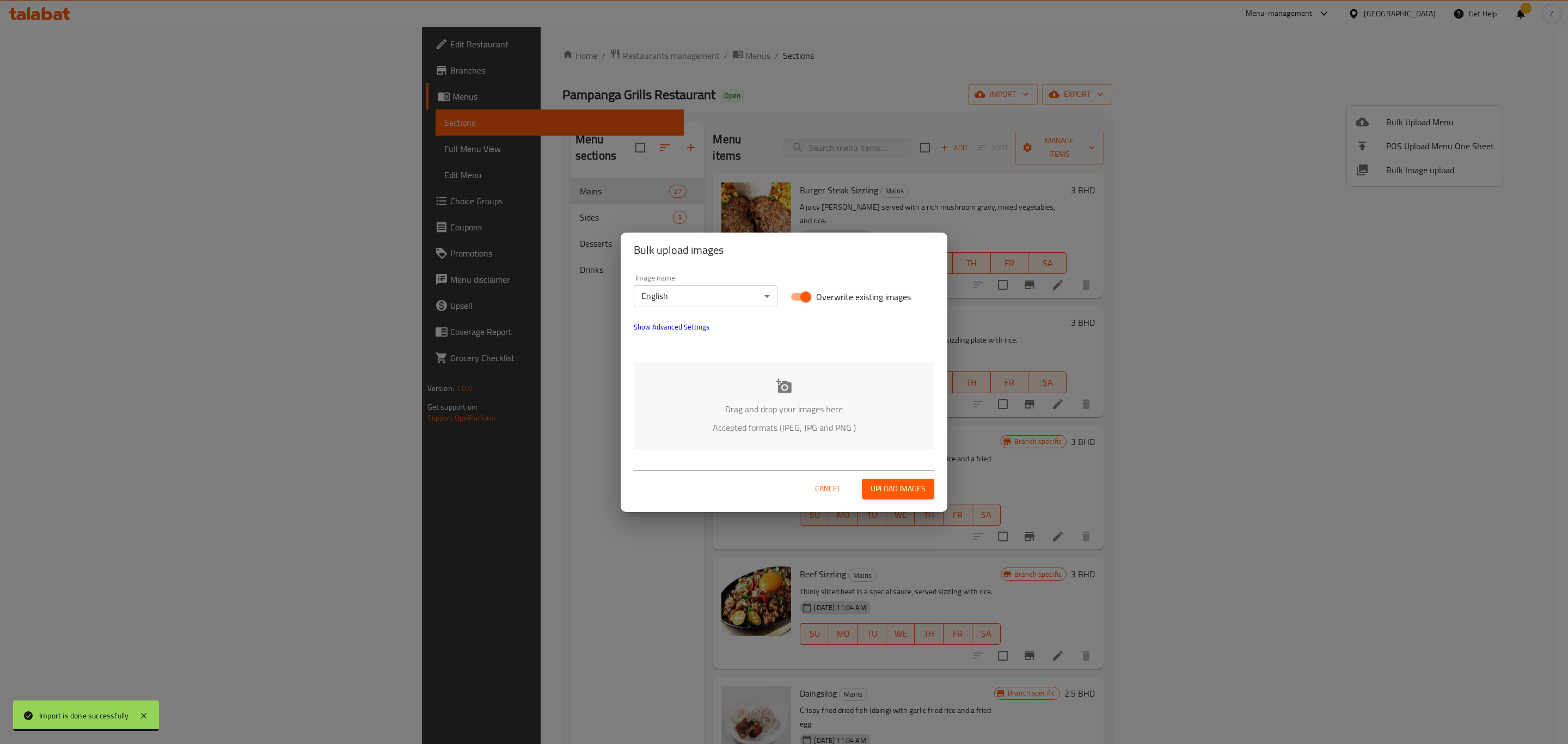
click at [894, 488] on span "Upload images" at bounding box center [898, 489] width 55 height 13
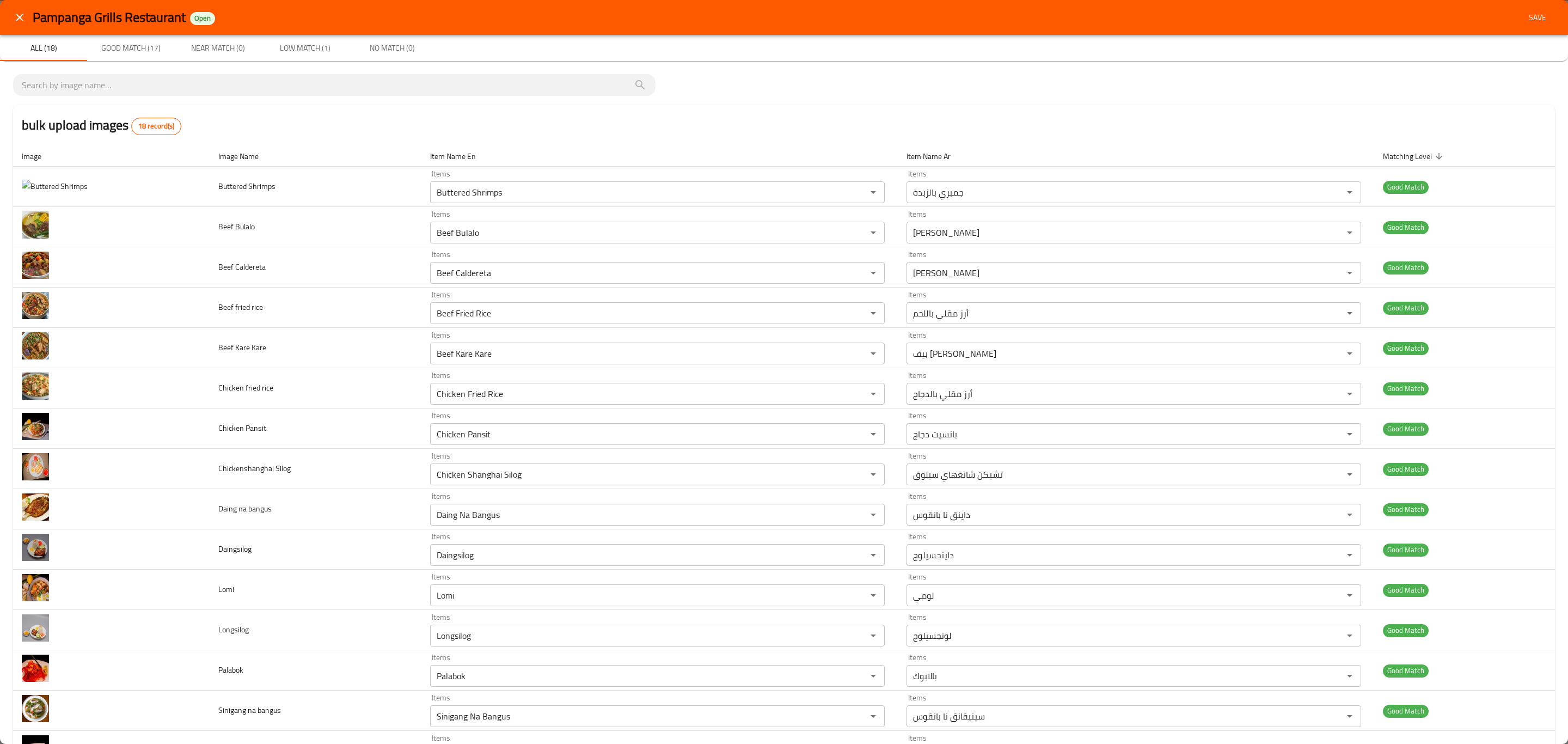
click at [21, 19] on icon "close" at bounding box center [19, 17] width 8 height 8
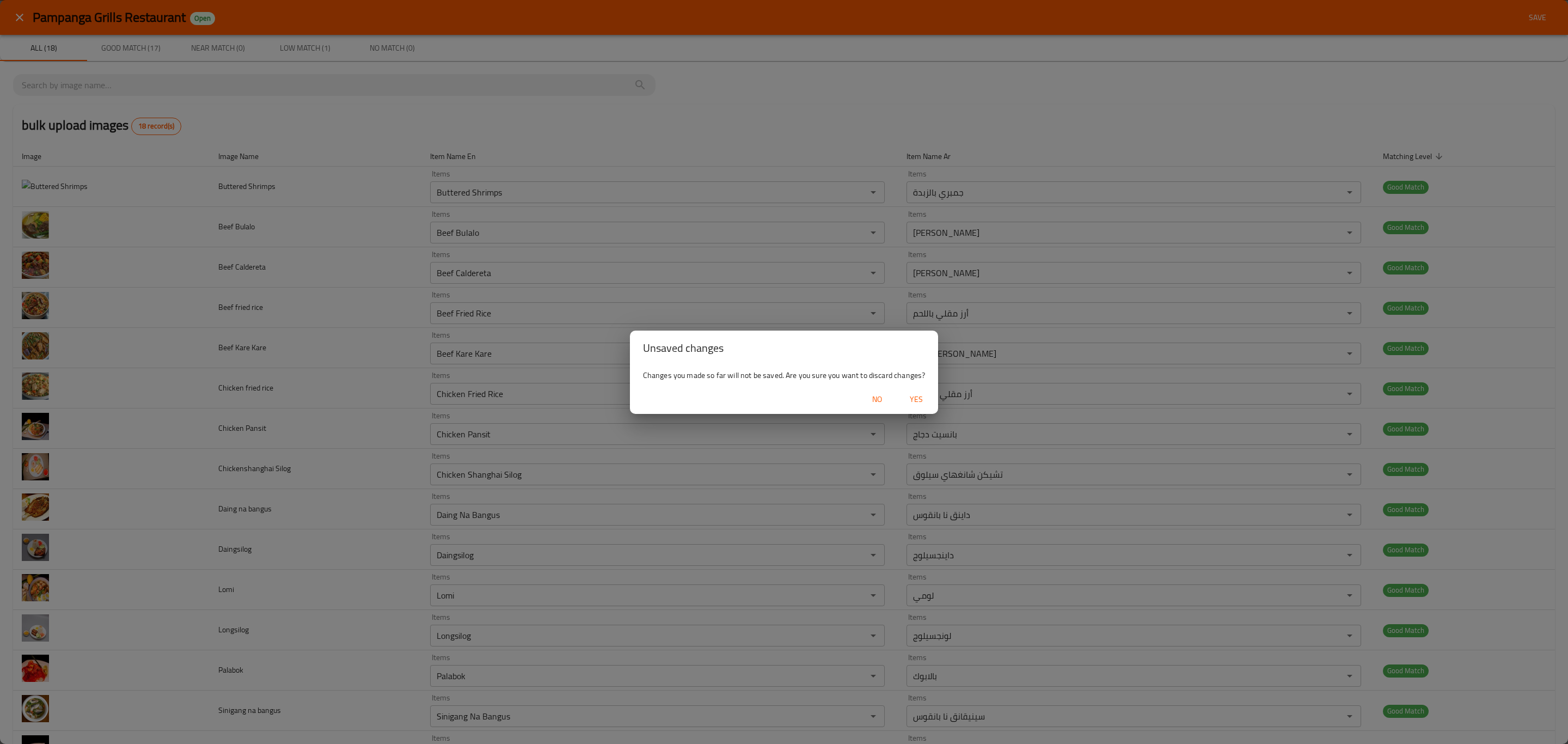
click at [830, 88] on div "Unsaved changes Changes you made so far will not be saved. Are you sure you wan…" at bounding box center [784, 372] width 1568 height 744
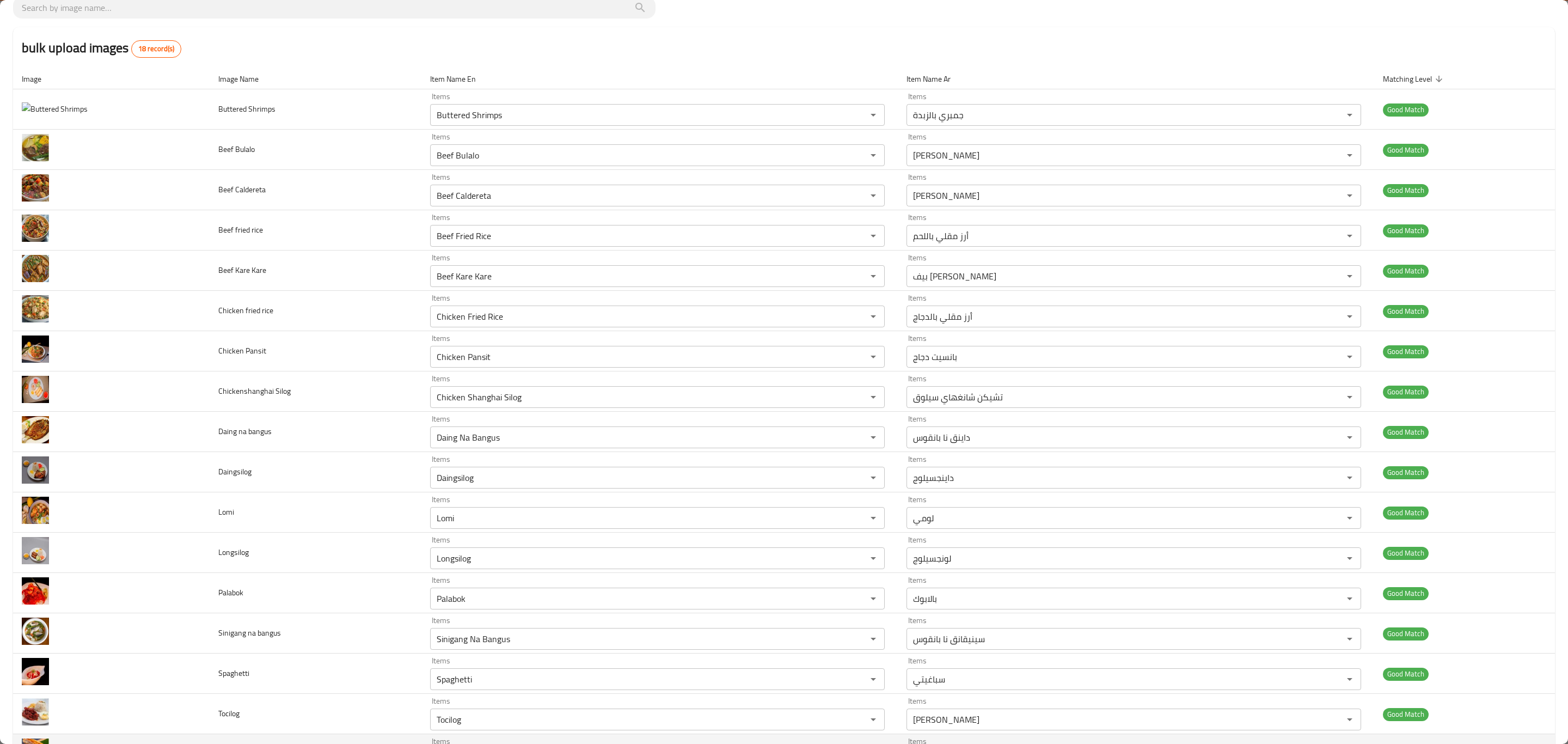
scroll to position [175, 0]
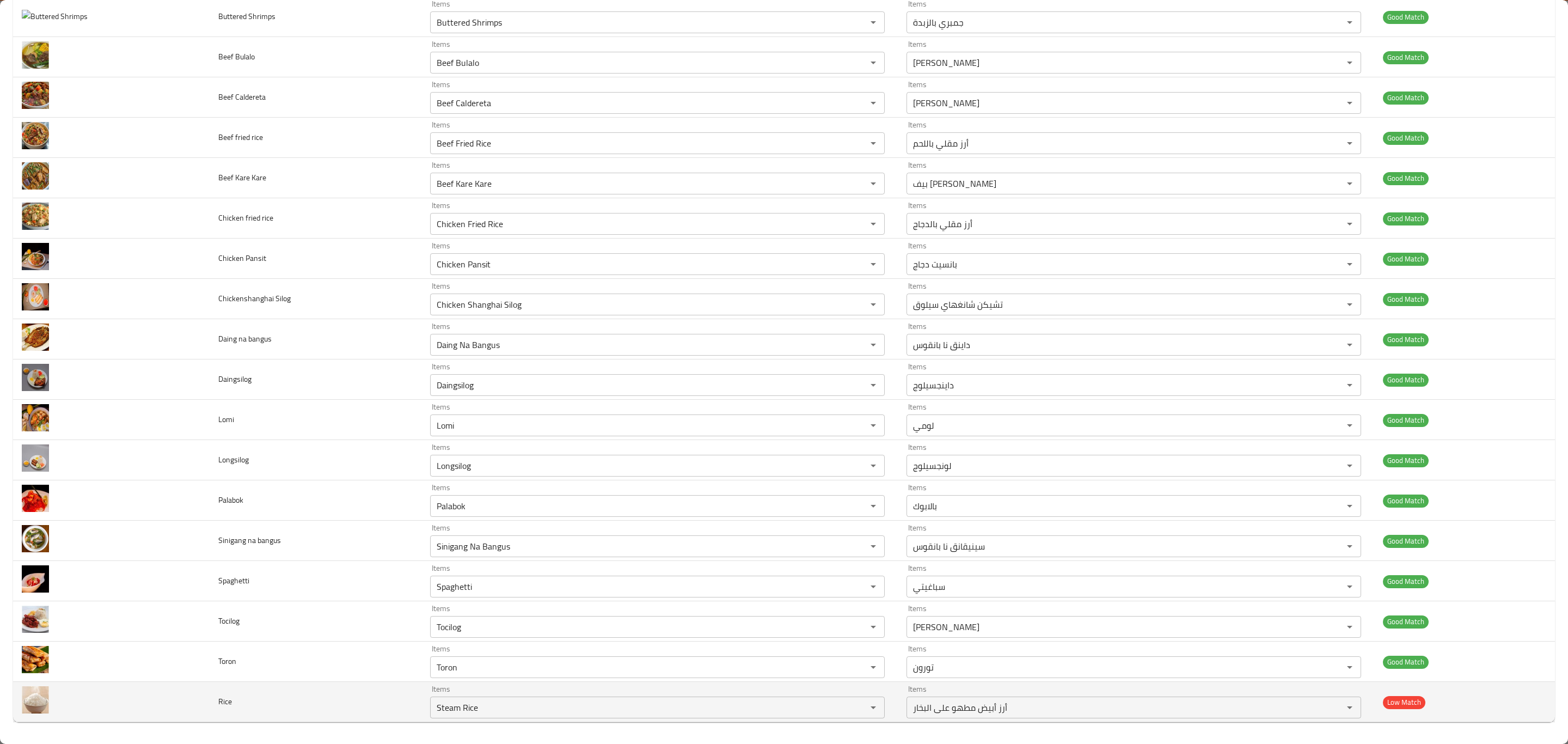
click at [1391, 703] on span "Low Match" at bounding box center [1404, 702] width 43 height 13
click at [1403, 704] on span "Low Match" at bounding box center [1404, 702] width 43 height 13
click at [1383, 701] on span "Low Match" at bounding box center [1404, 702] width 43 height 13
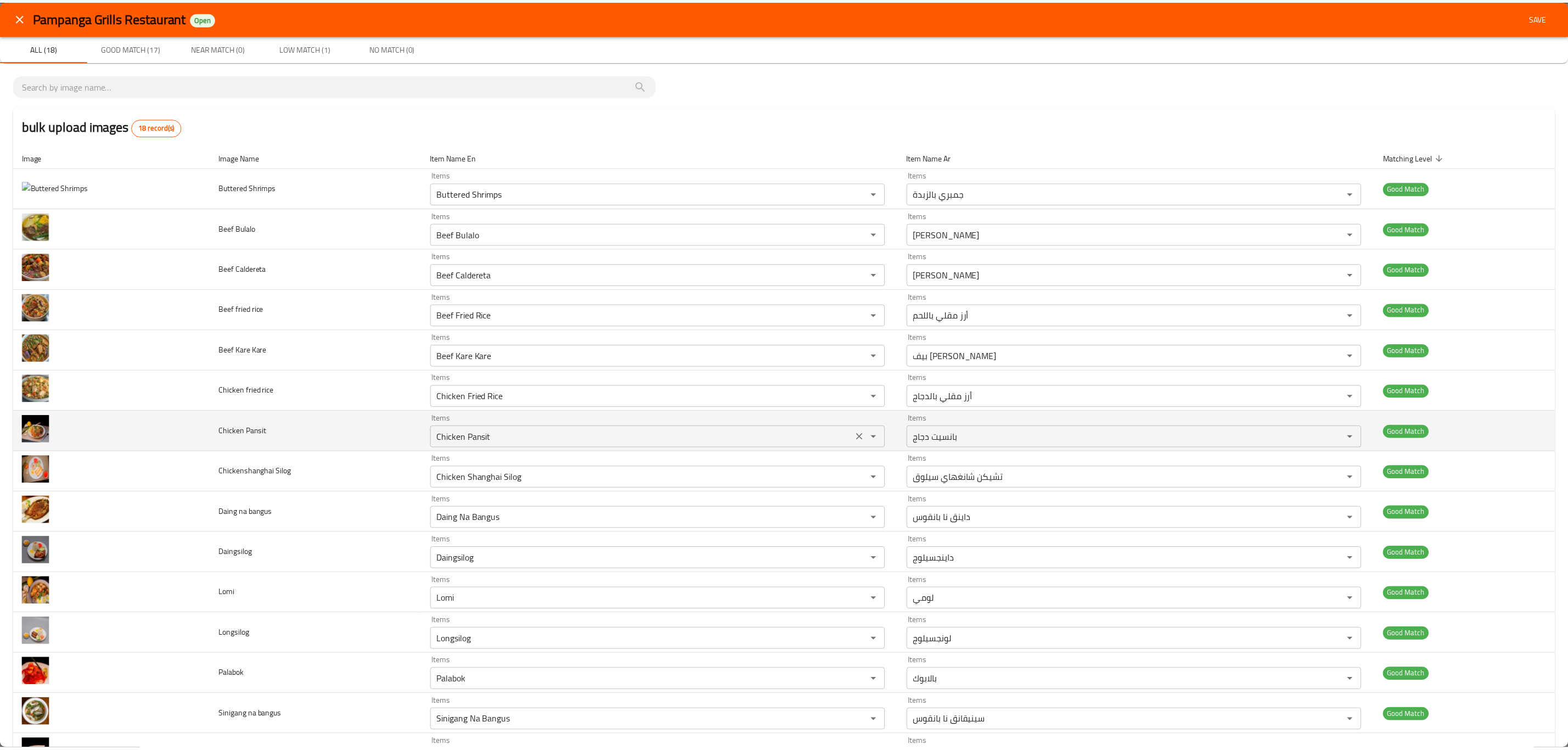
scroll to position [0, 0]
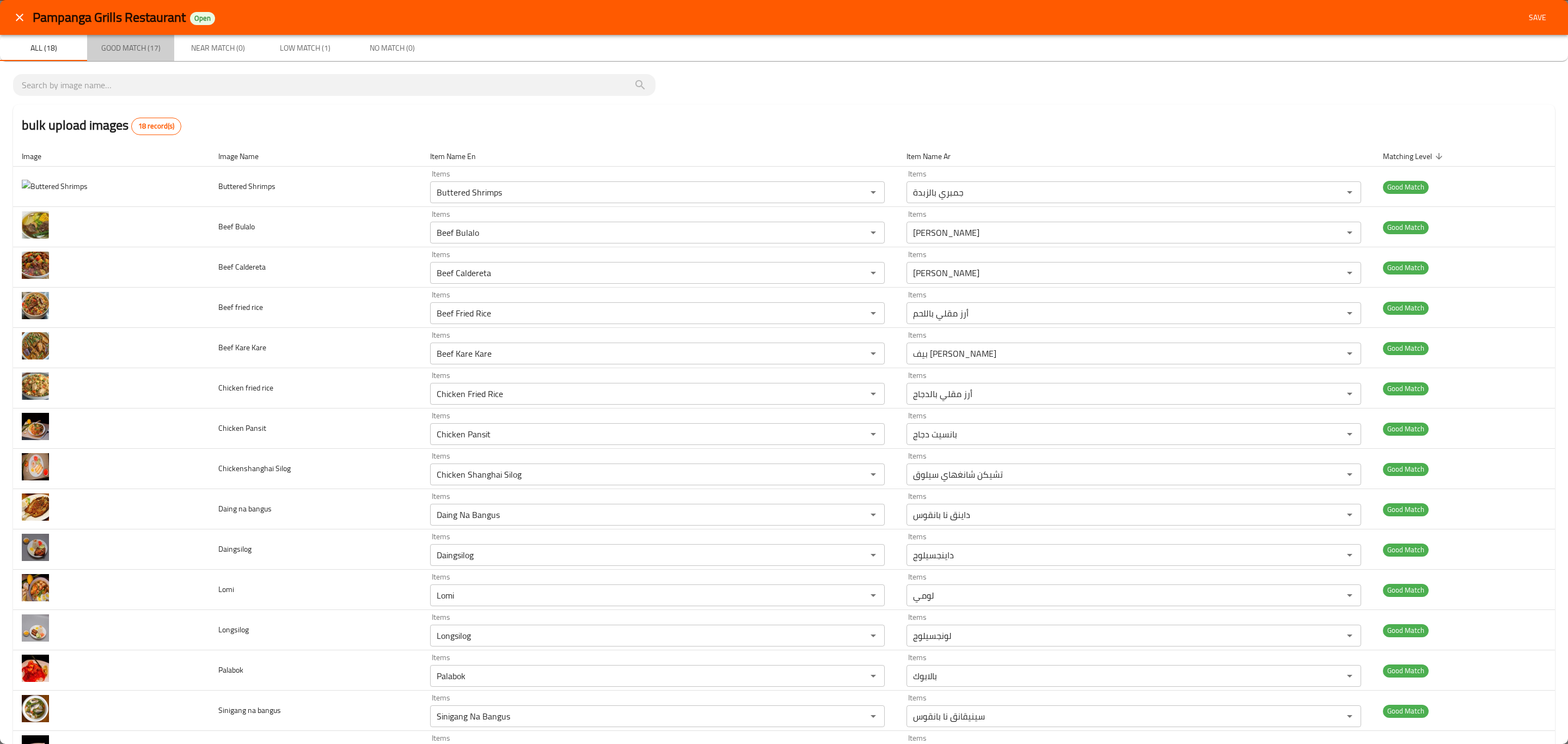
click at [118, 48] on span "Good Match (17)" at bounding box center [131, 48] width 74 height 13
click at [229, 53] on span "Near Match (0)" at bounding box center [218, 48] width 74 height 13
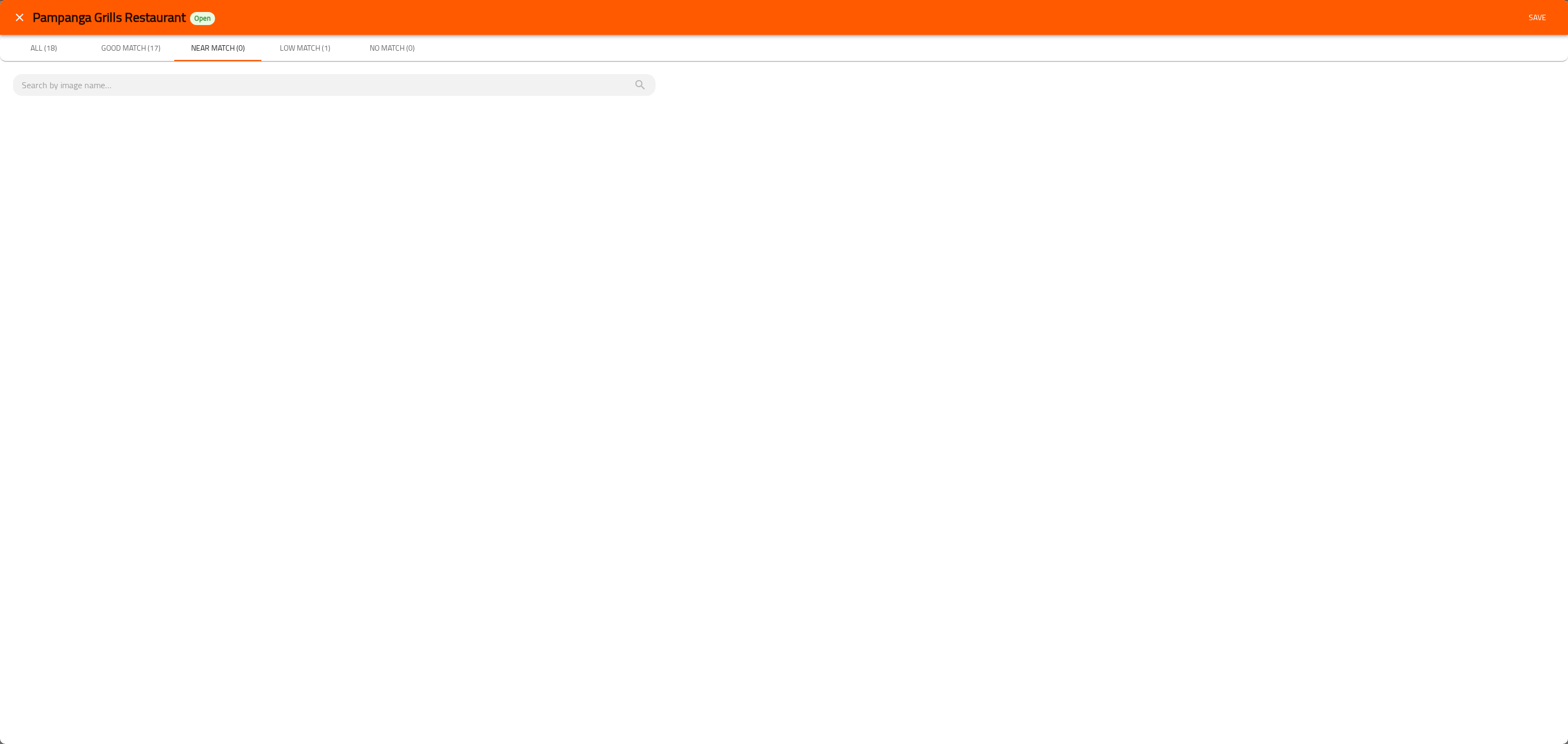
click at [309, 48] on span "Low Match (1)" at bounding box center [305, 48] width 74 height 13
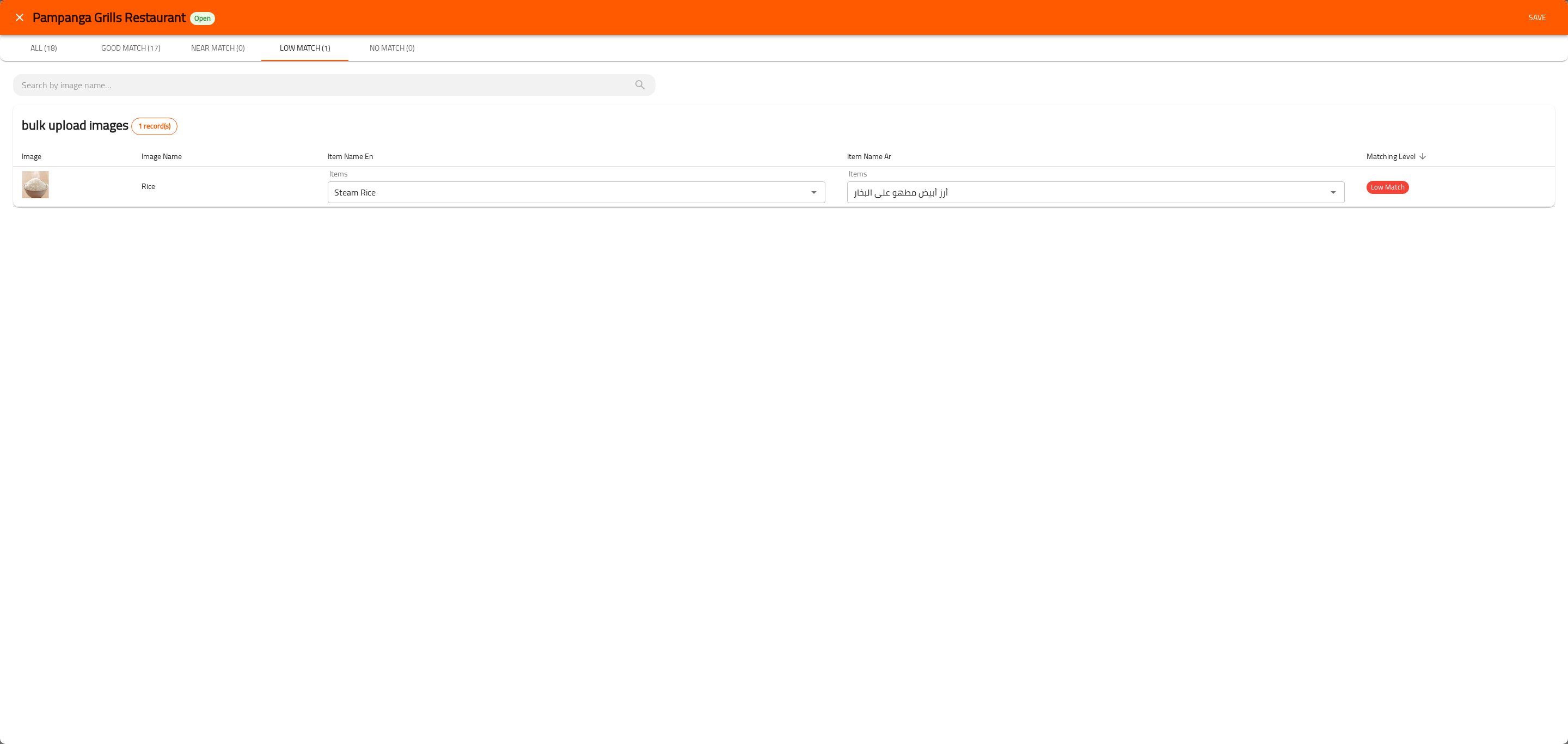
click at [405, 47] on span "No Match (0)" at bounding box center [392, 48] width 74 height 13
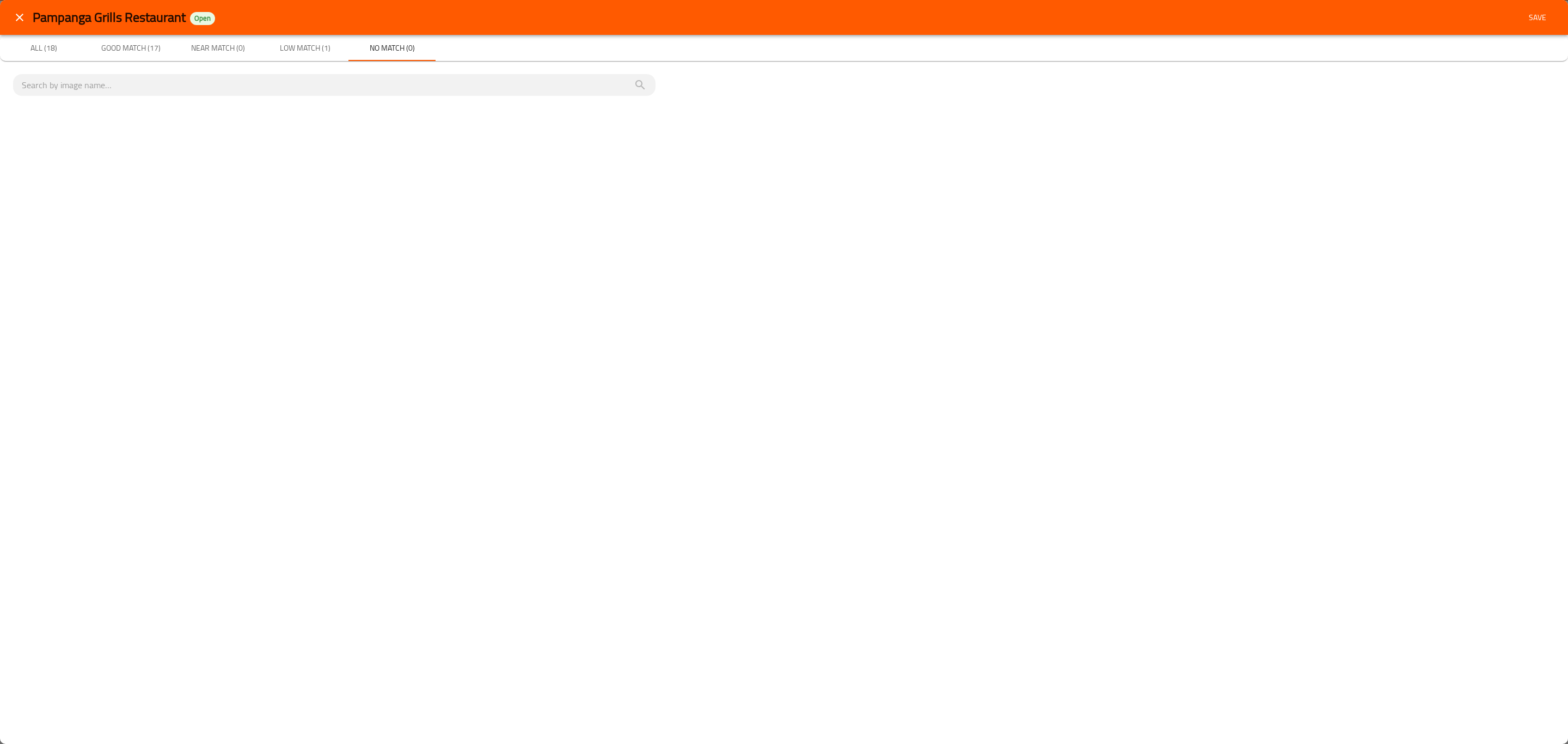
click at [1542, 16] on span "Save" at bounding box center [1537, 18] width 26 height 13
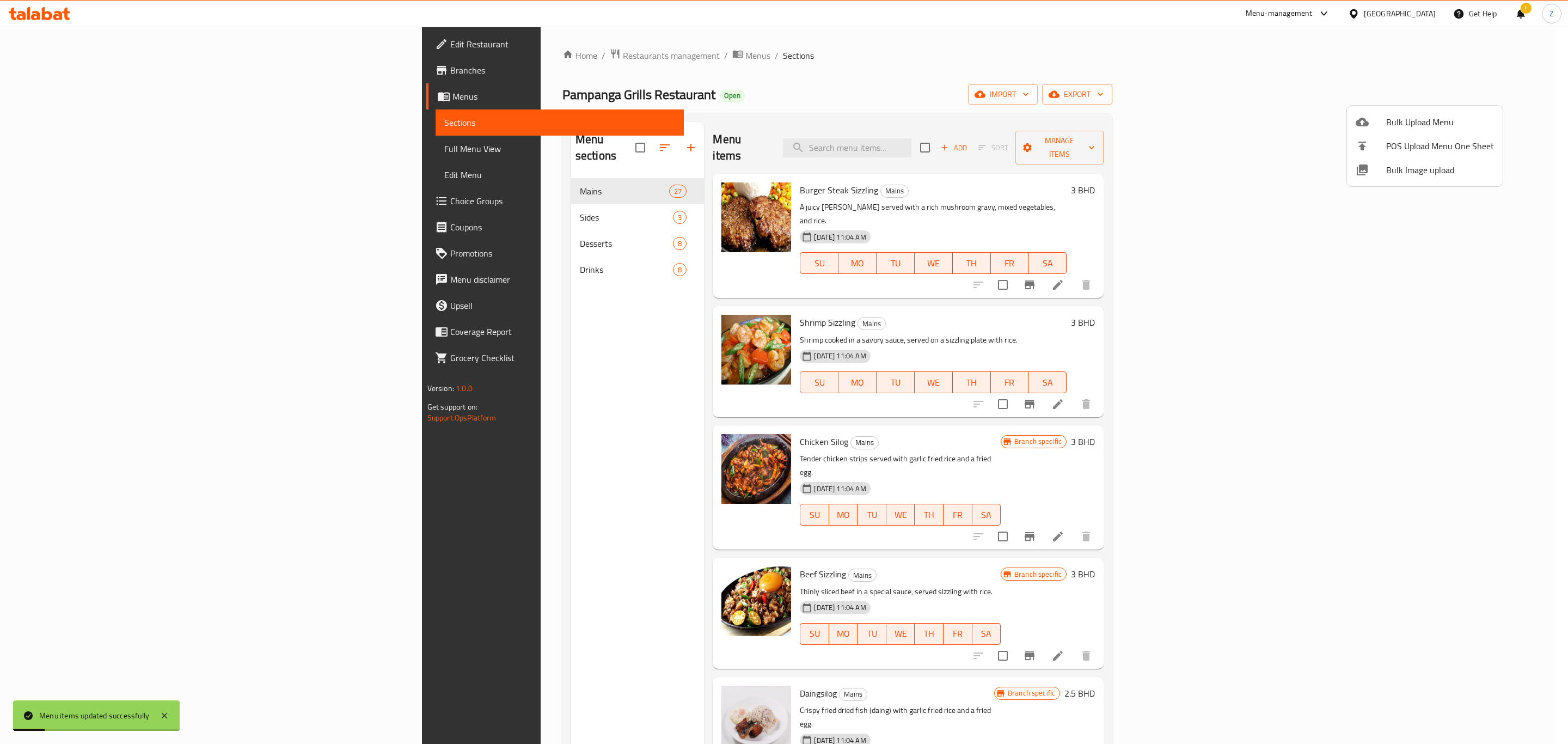
click at [416, 191] on div at bounding box center [784, 372] width 1568 height 744
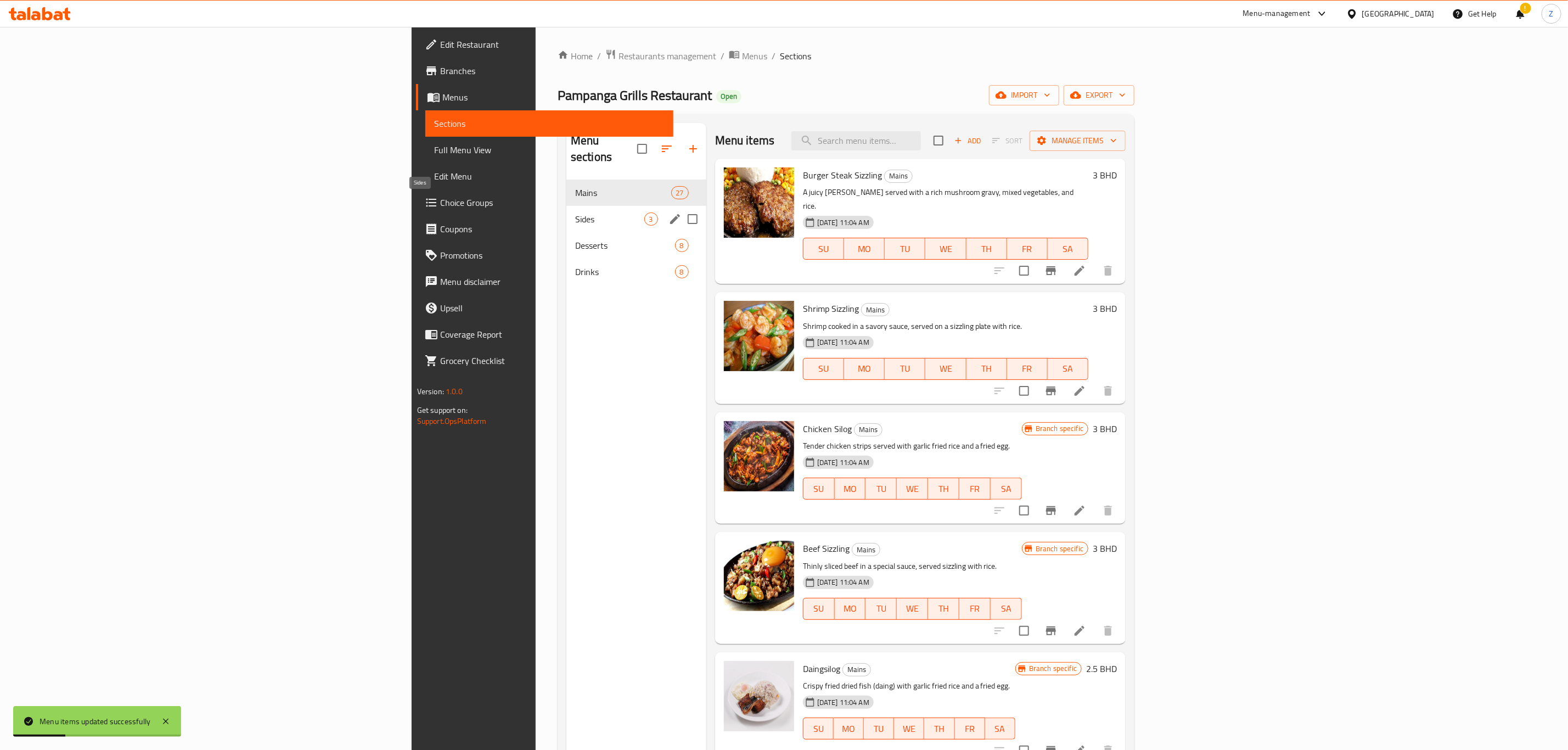
click at [575, 212] on span "Sides" at bounding box center [609, 218] width 69 height 13
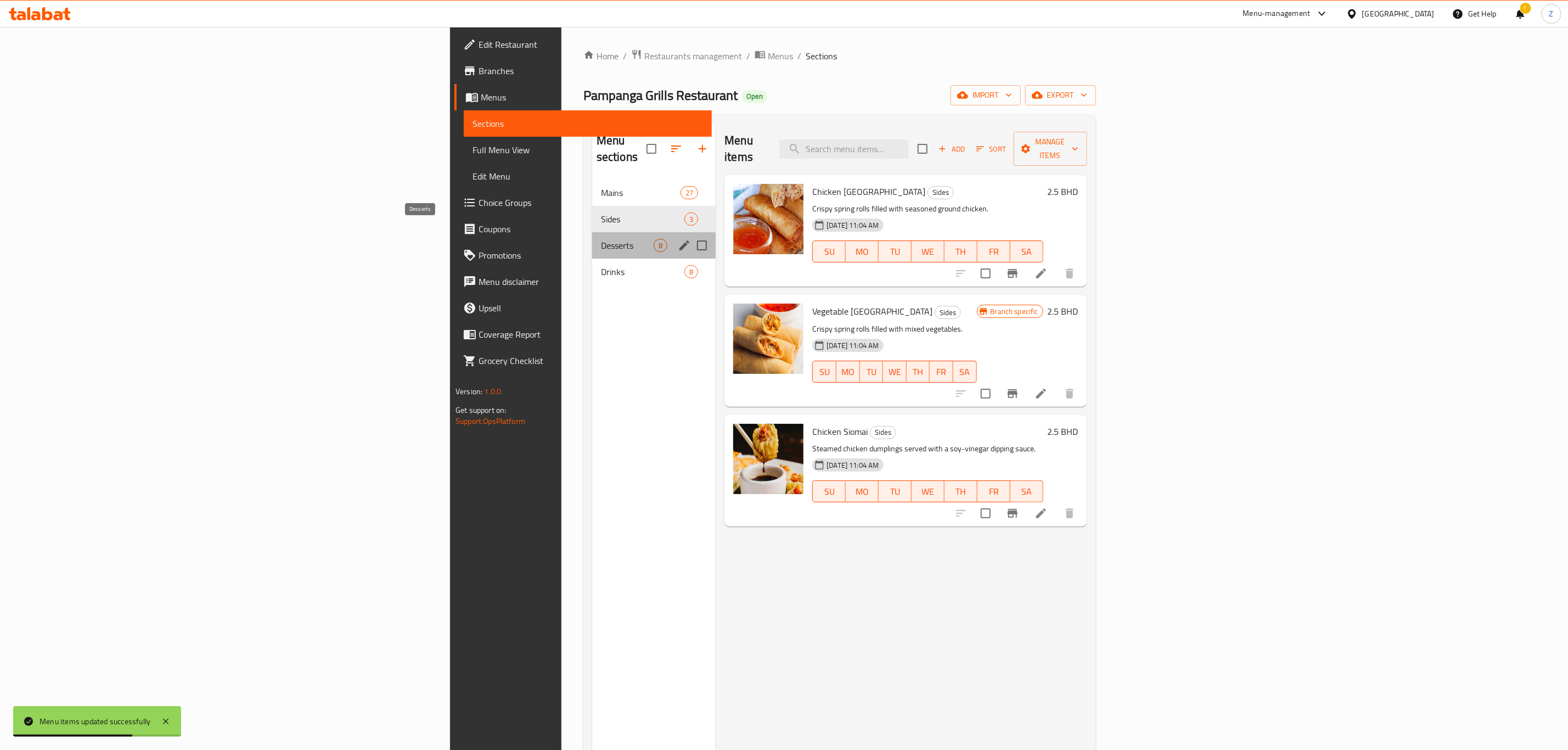
click at [601, 239] on span "Desserts" at bounding box center [627, 245] width 53 height 13
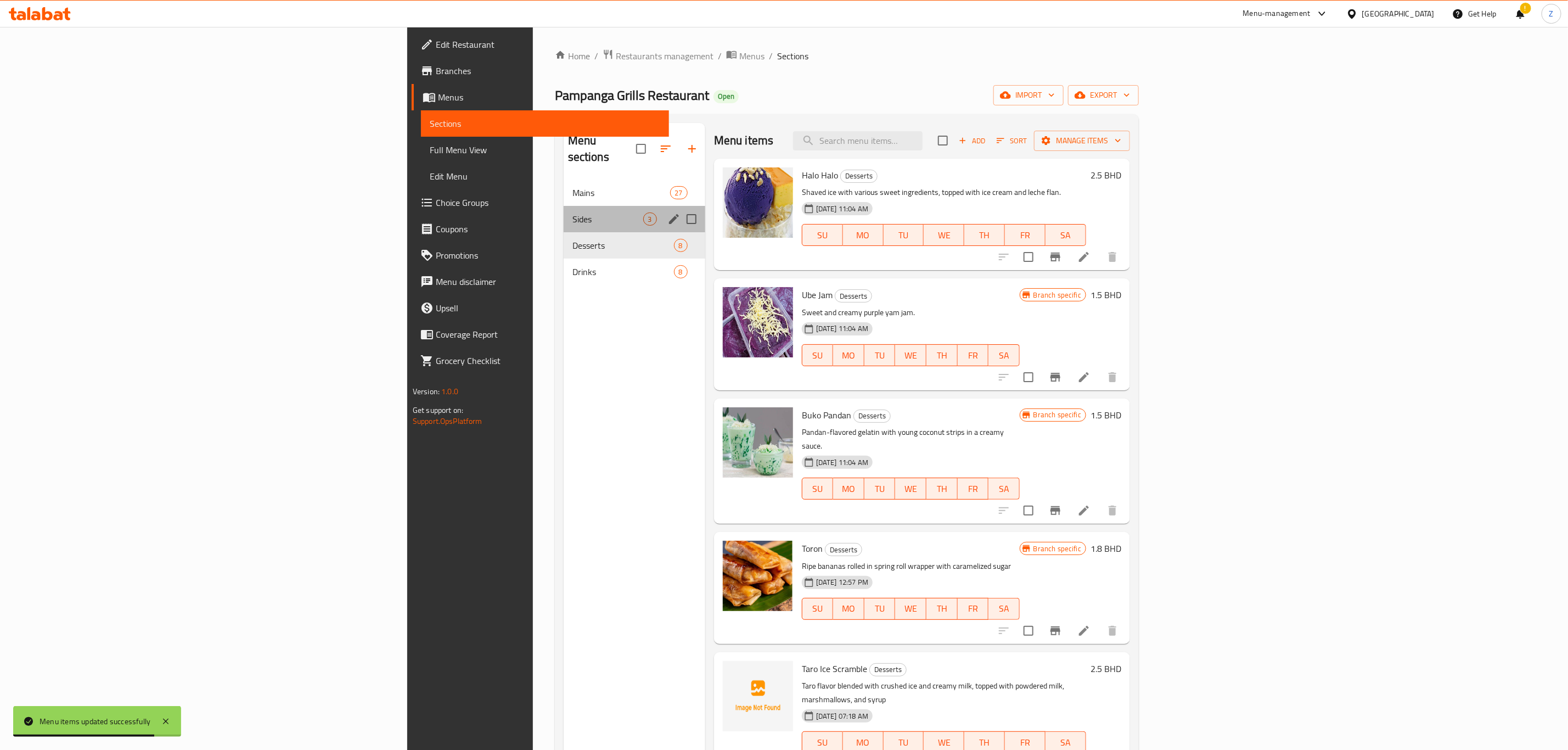
click at [564, 211] on div "Sides 3" at bounding box center [635, 218] width 142 height 26
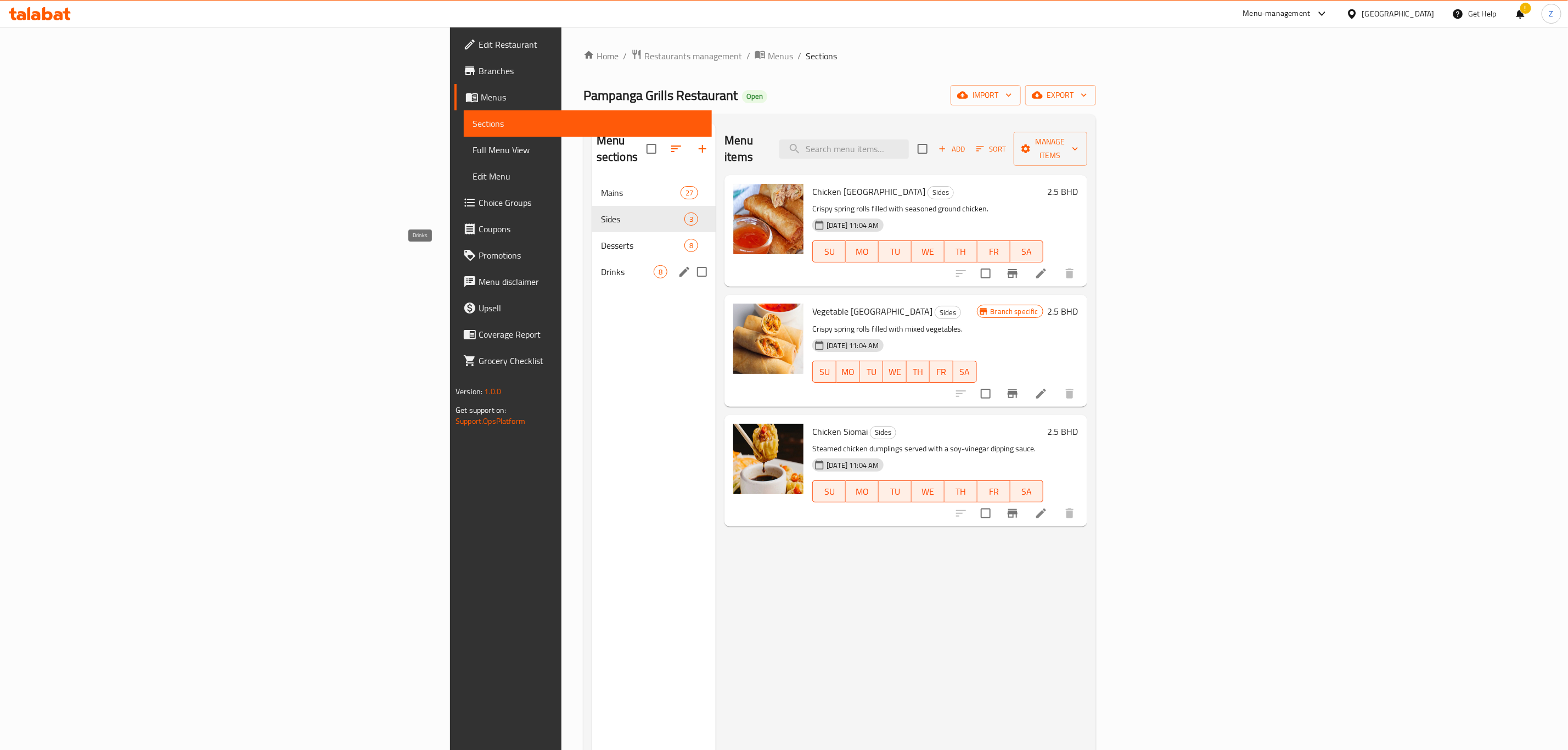
click at [601, 265] on span "Drinks" at bounding box center [627, 271] width 53 height 13
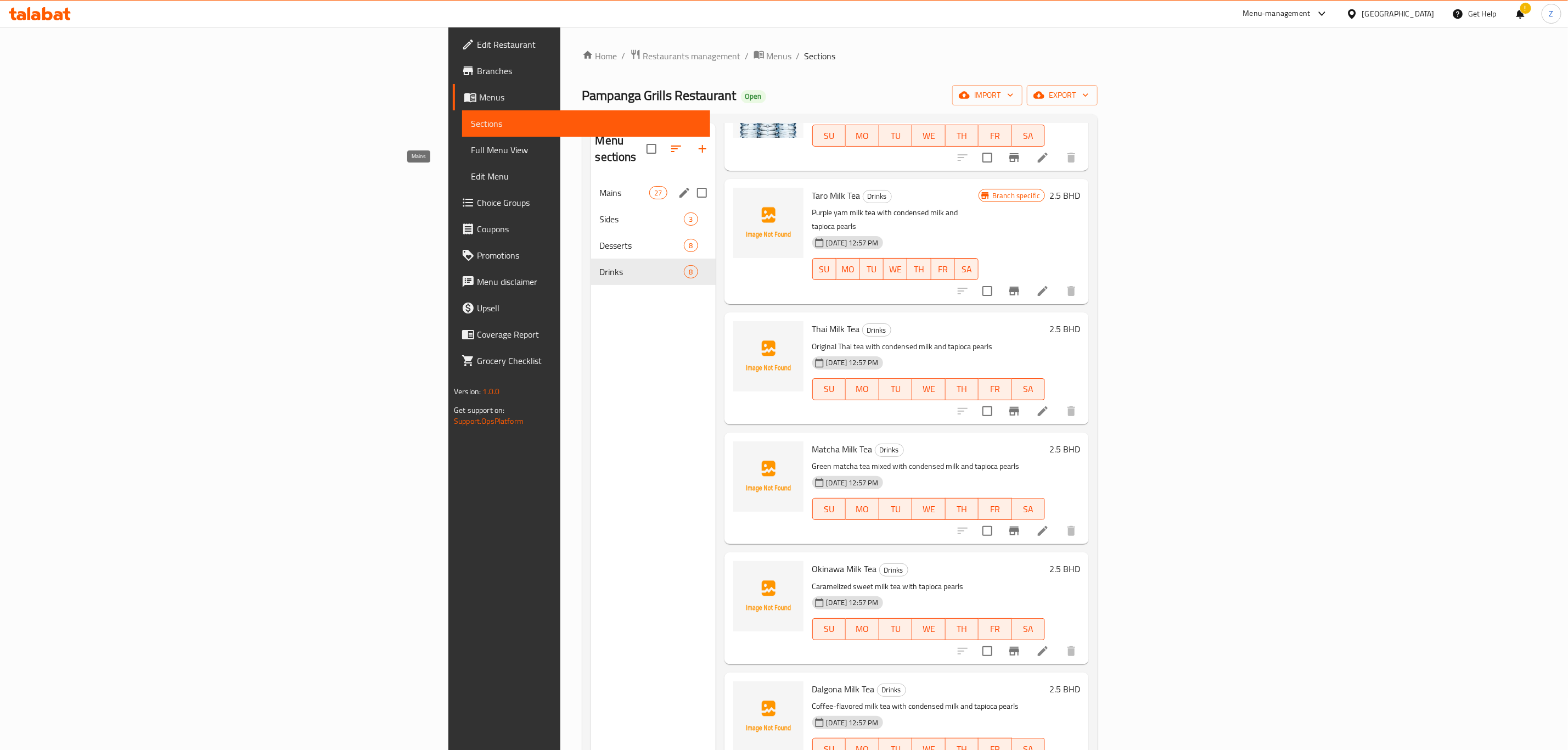
click at [600, 186] on span "Mains" at bounding box center [625, 192] width 50 height 13
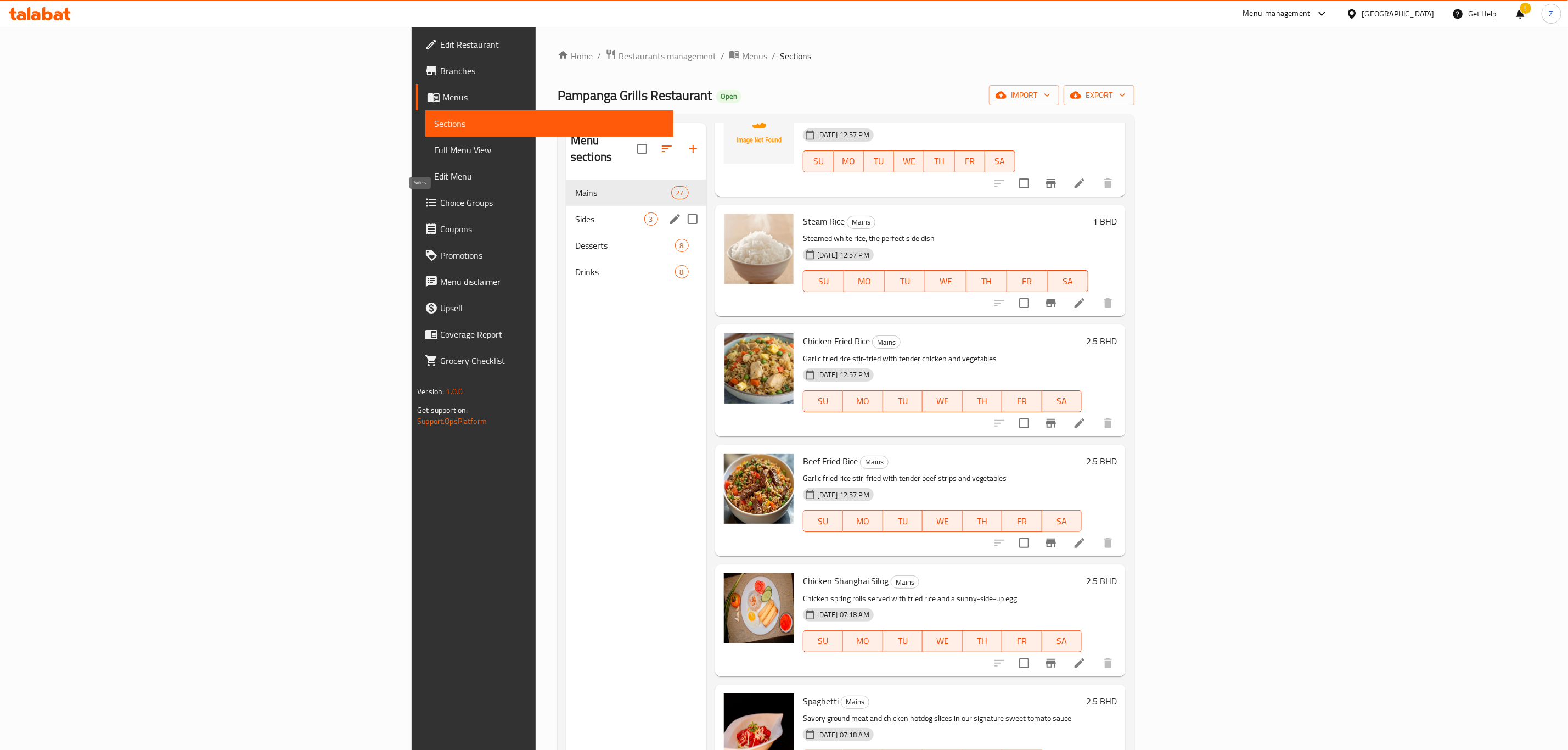
click at [575, 212] on span "Sides" at bounding box center [609, 218] width 69 height 13
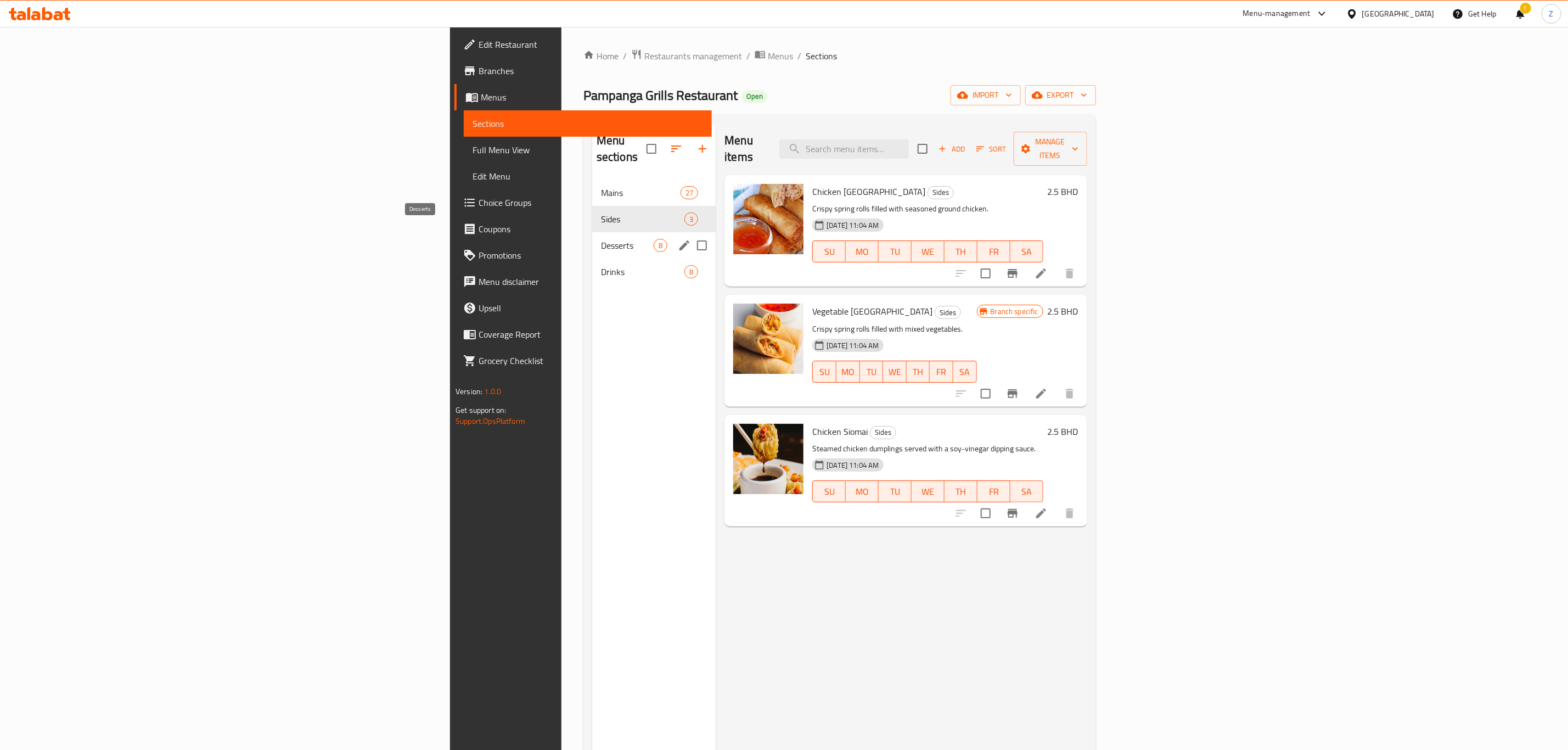
click at [601, 239] on span "Desserts" at bounding box center [627, 245] width 53 height 13
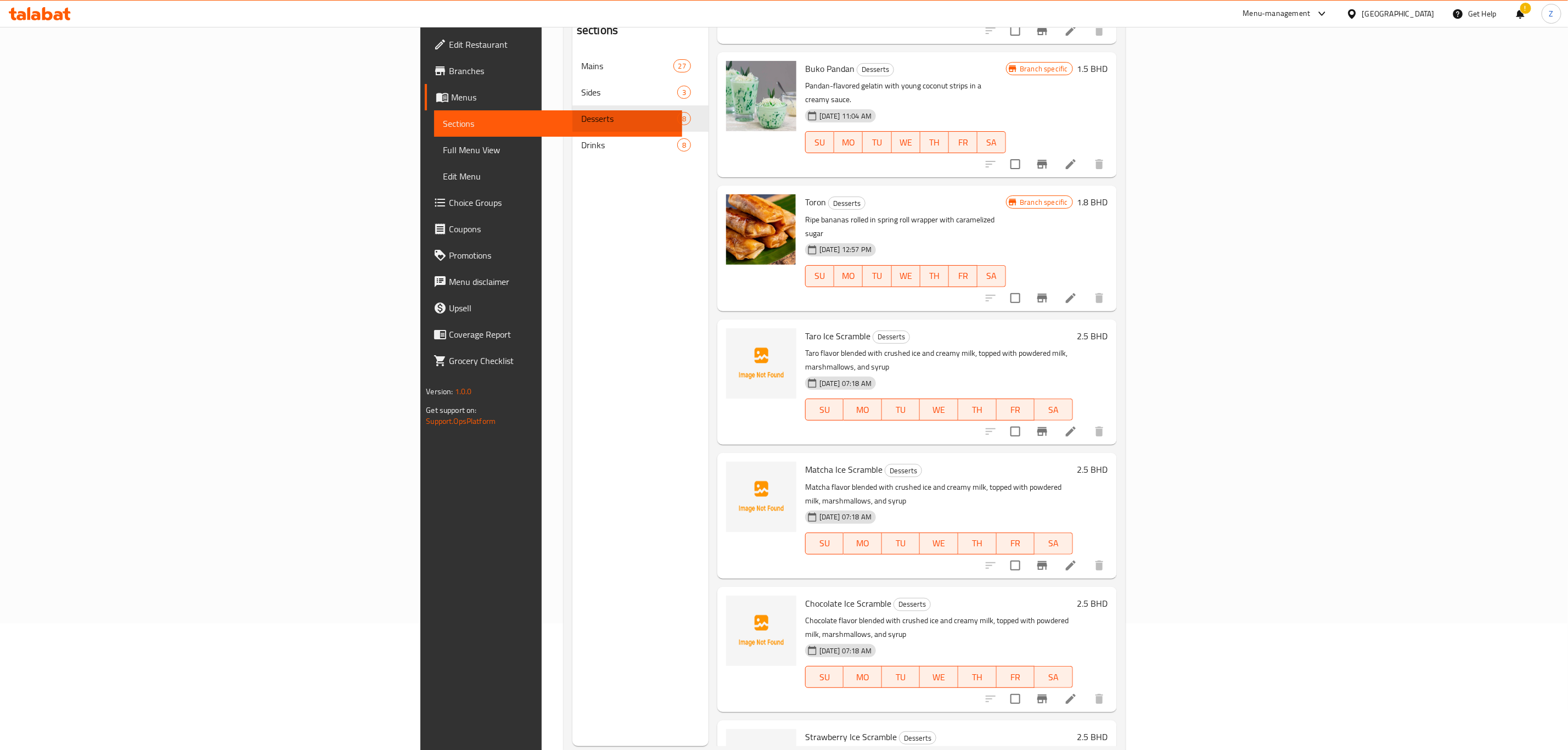
scroll to position [153, 0]
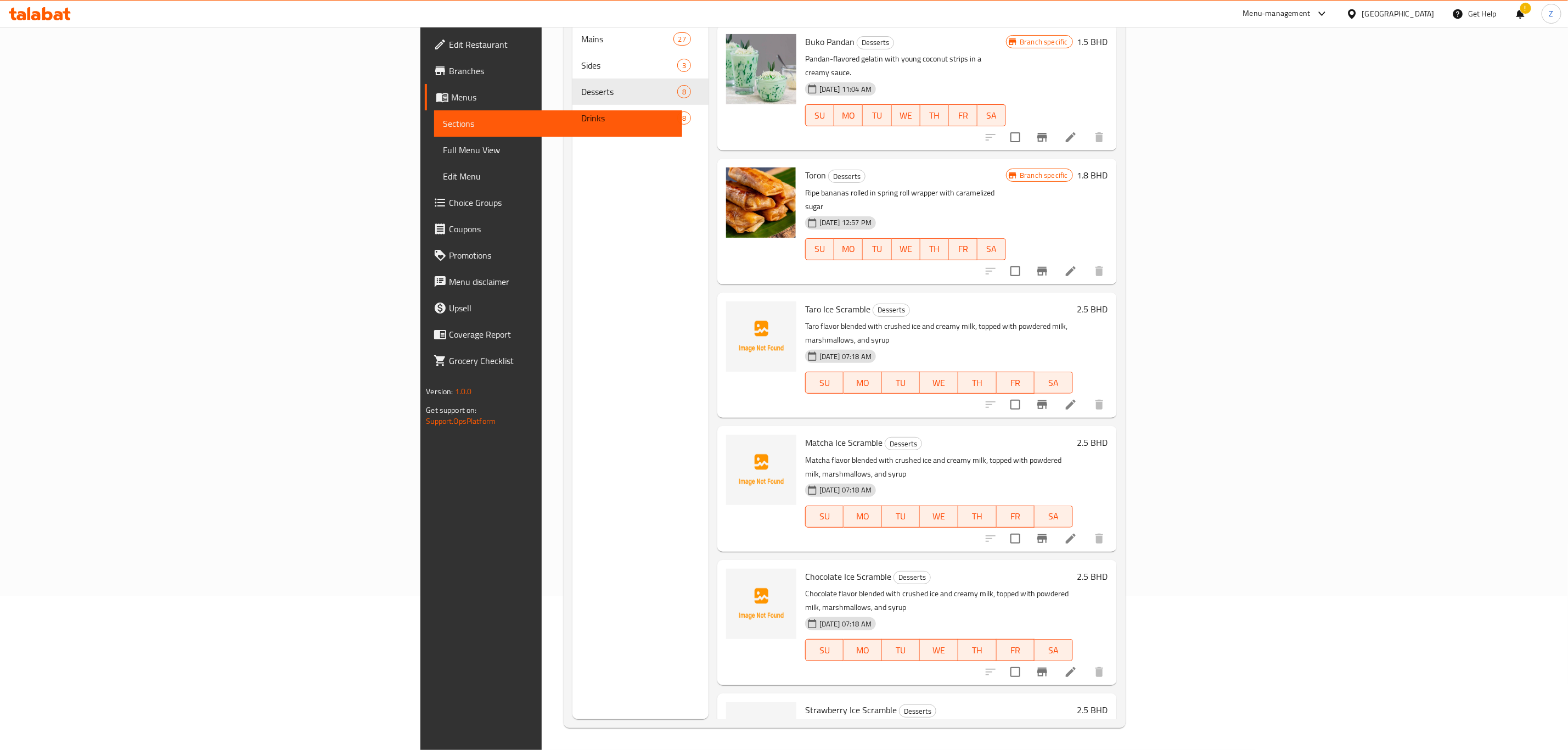
click at [805, 301] on span "Taro Ice Scramble" at bounding box center [838, 309] width 65 height 17
click at [805, 435] on span "Matcha Ice Scramble" at bounding box center [844, 443] width 77 height 17
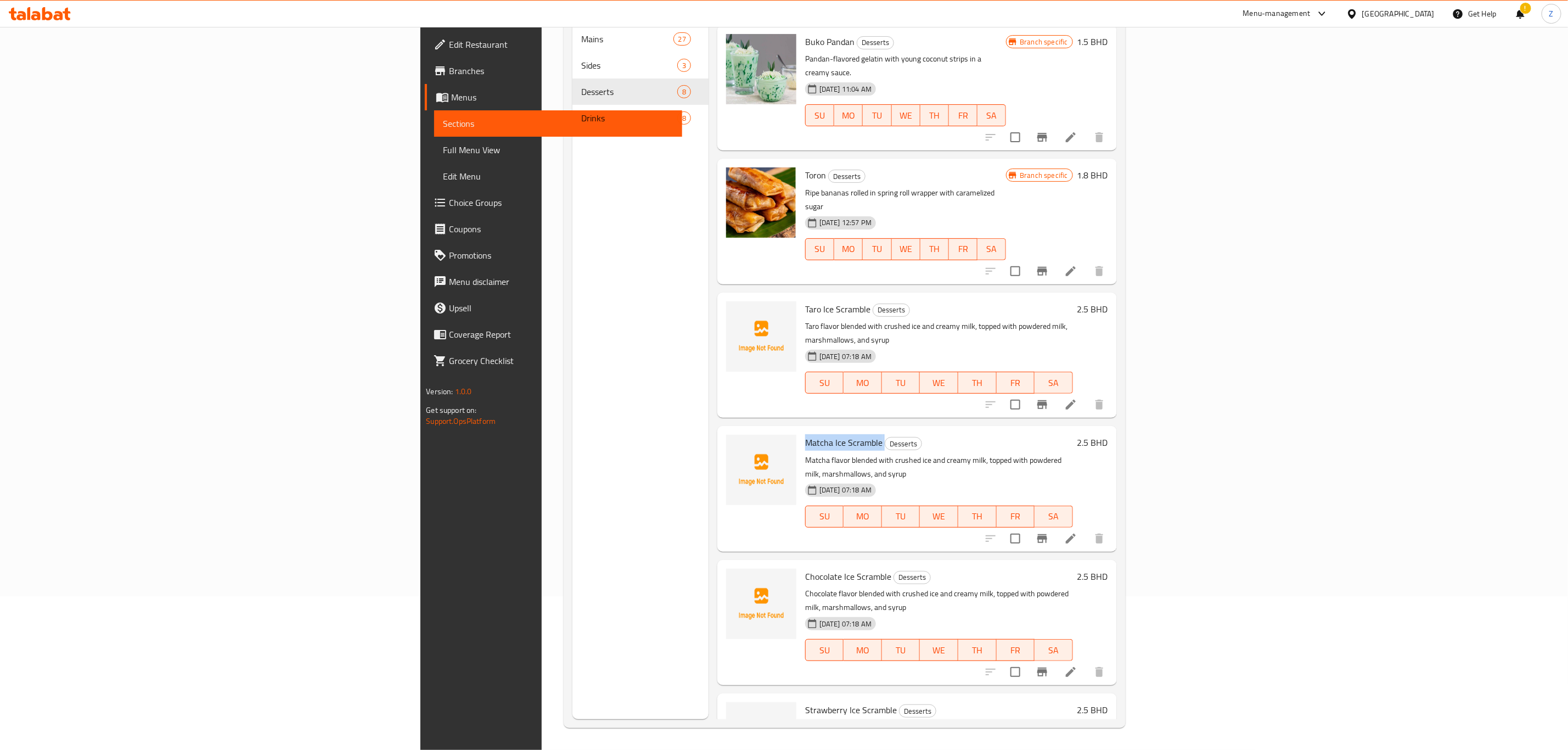
click at [805, 435] on span "Matcha Ice Scramble" at bounding box center [844, 443] width 77 height 17
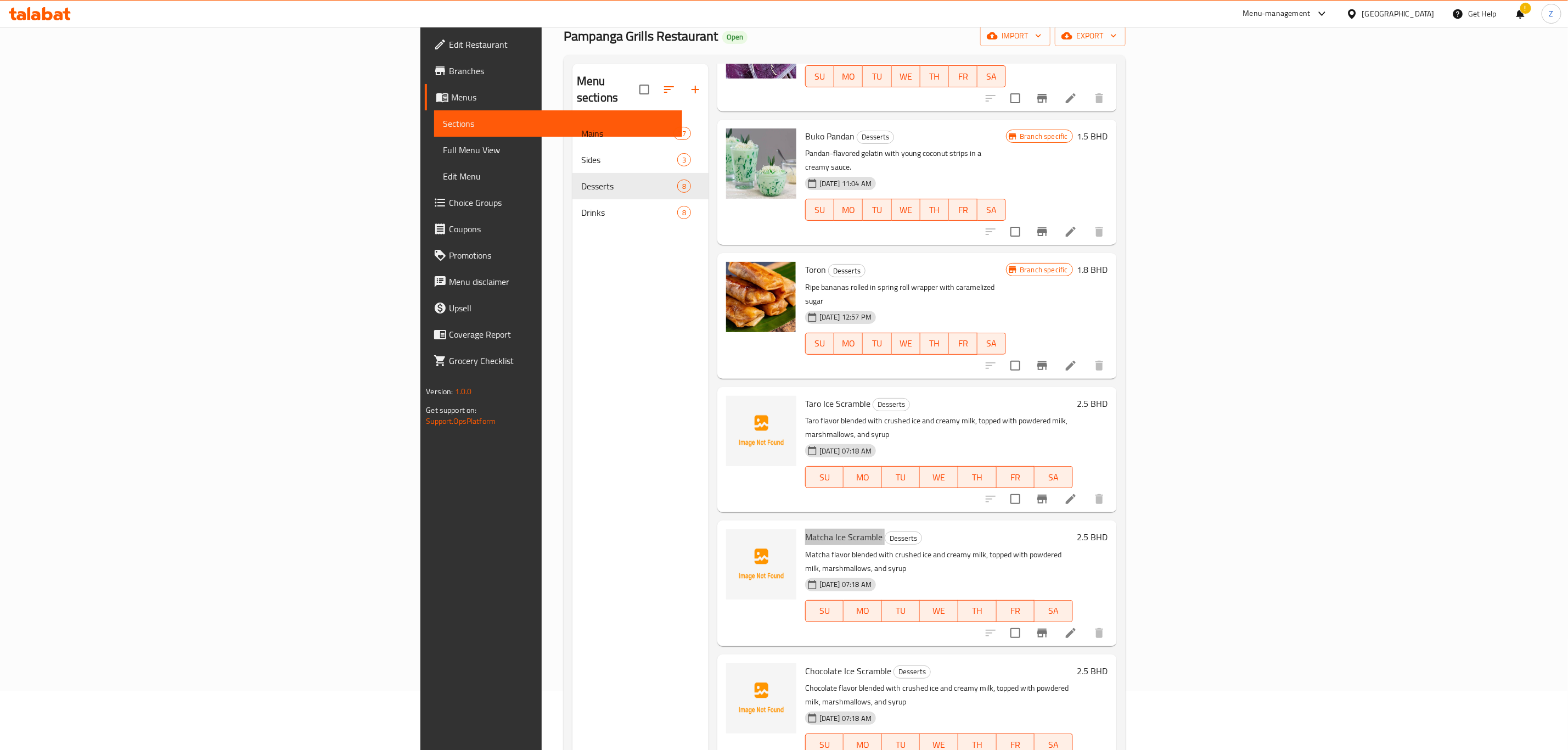
scroll to position [0, 0]
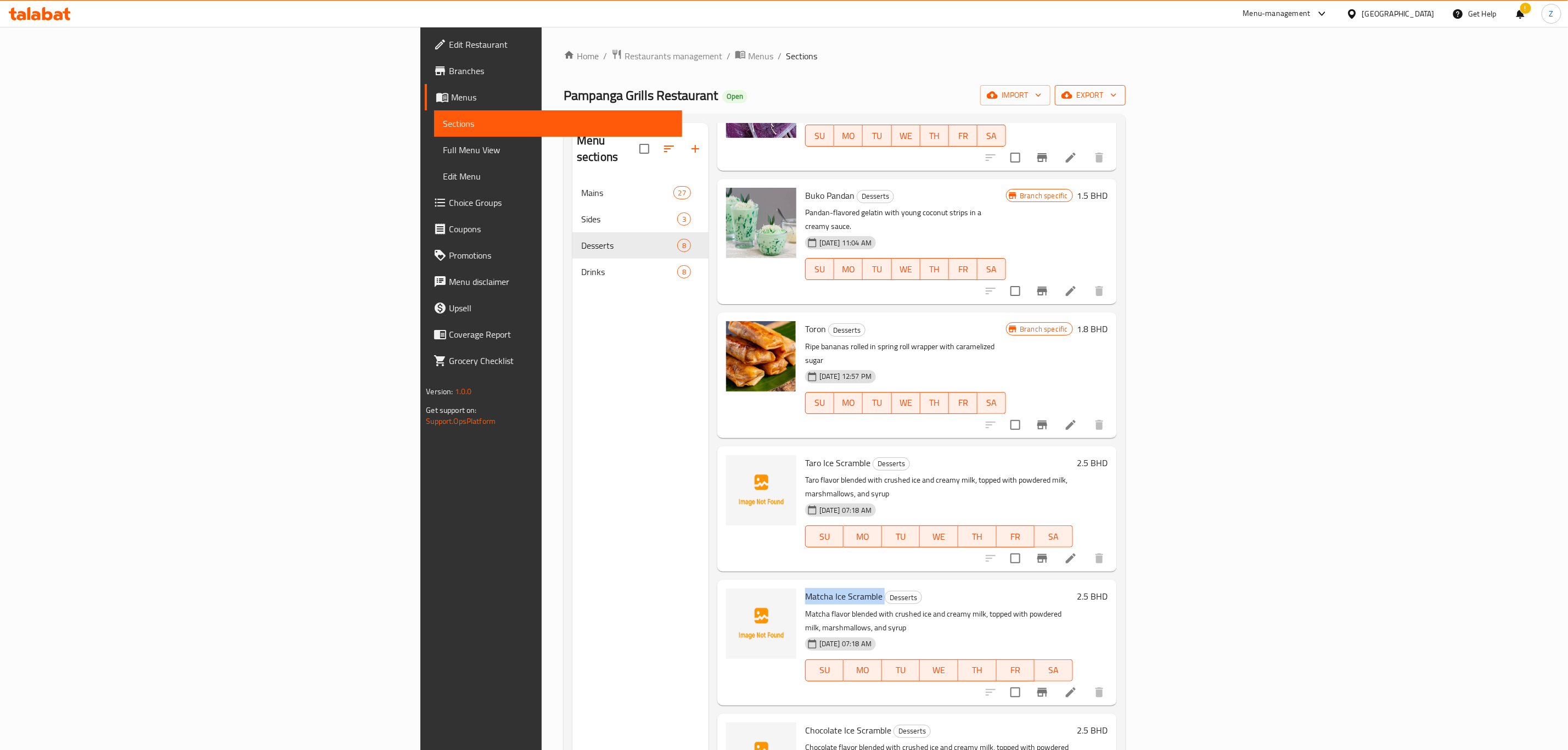
click at [1117, 93] on span "export" at bounding box center [1090, 95] width 53 height 14
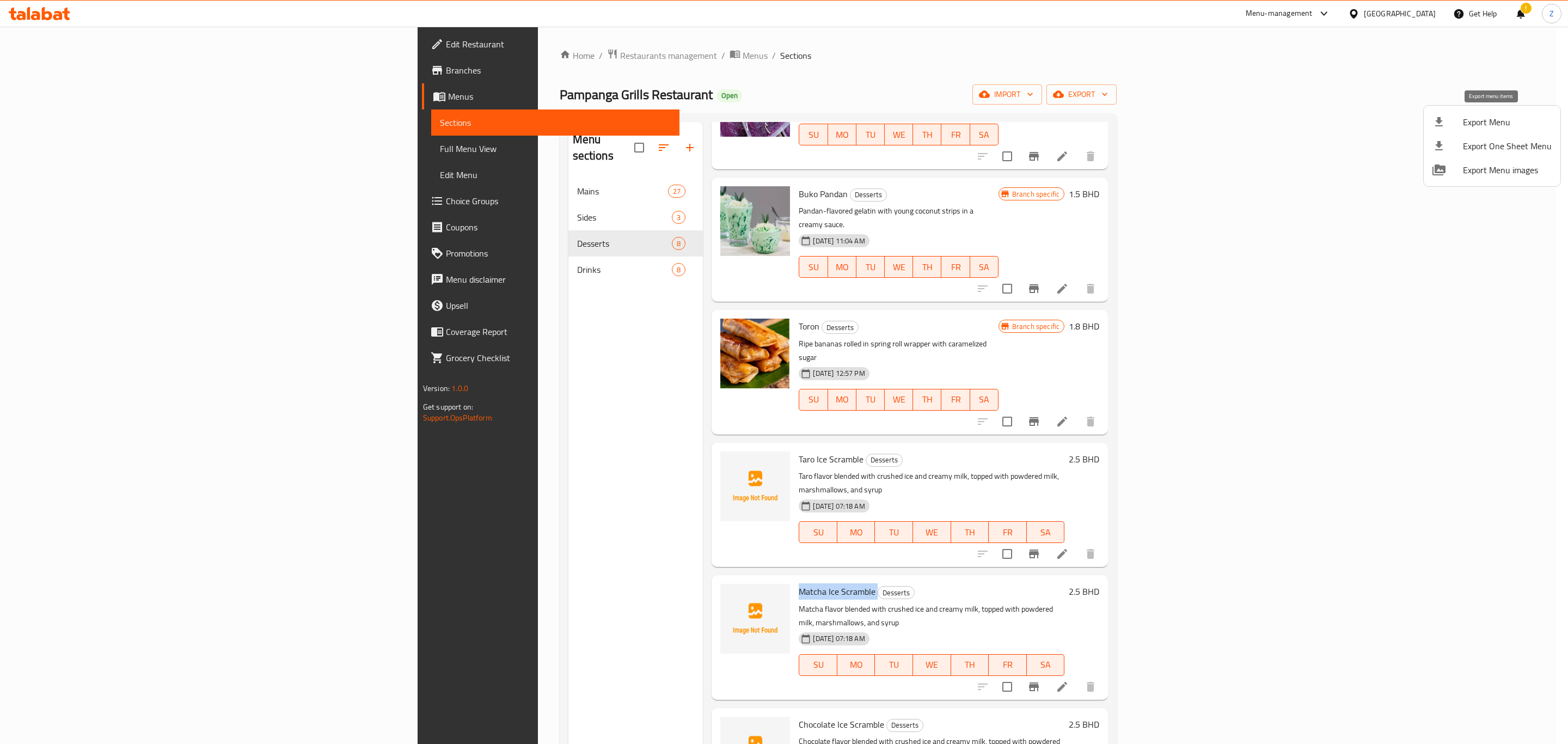
click at [1511, 123] on span "Export Menu" at bounding box center [1507, 122] width 89 height 13
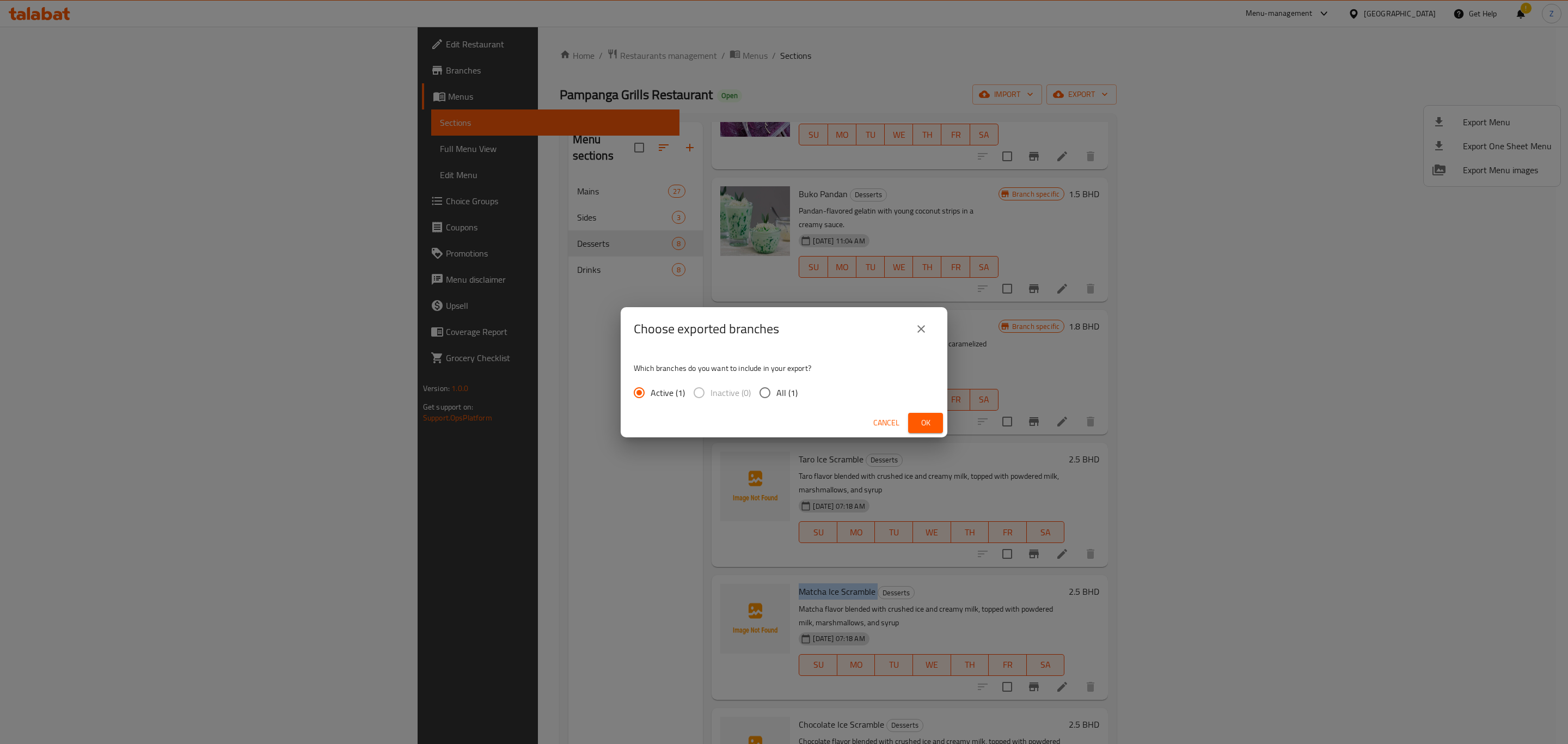
click at [883, 426] on span "Cancel" at bounding box center [886, 423] width 26 height 13
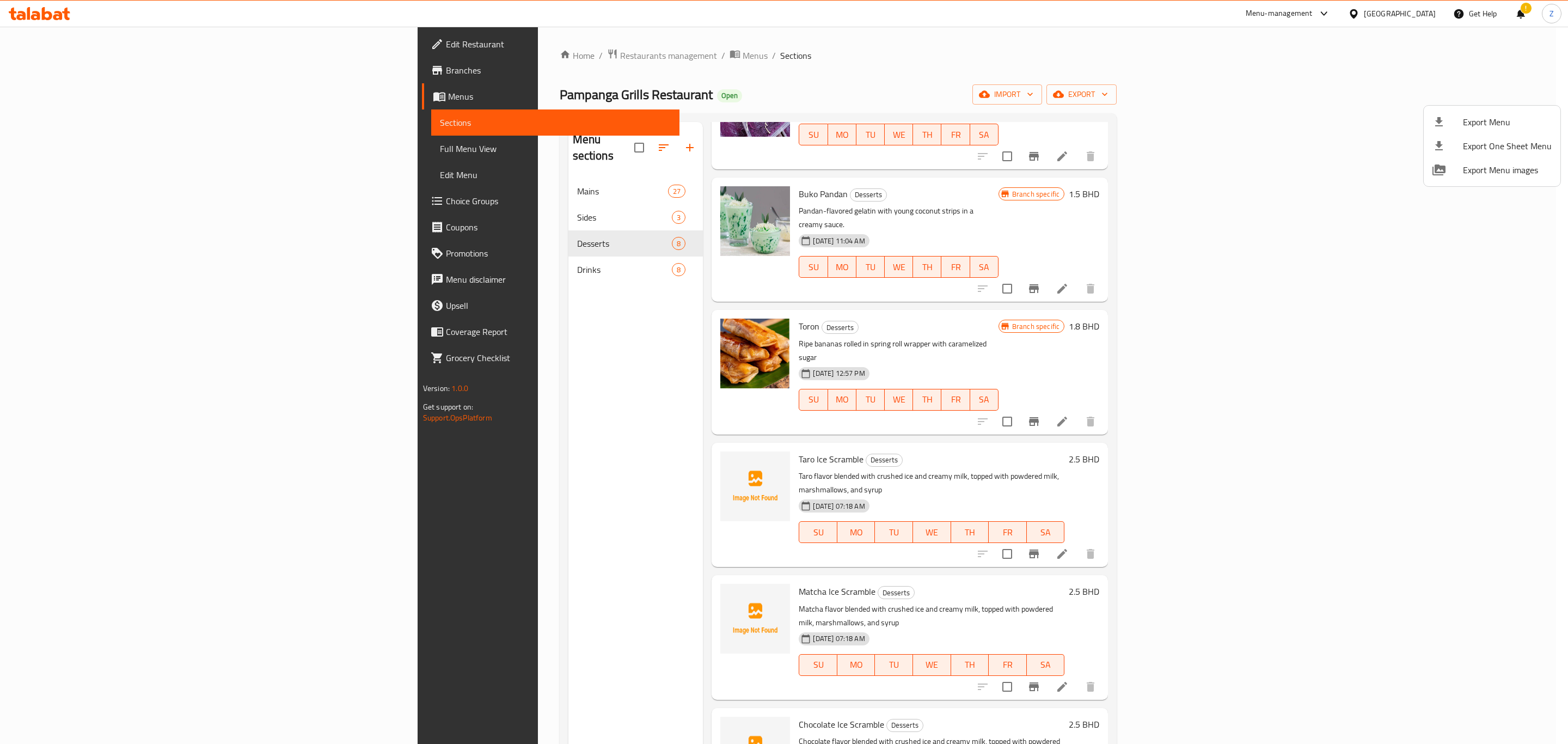
click at [384, 57] on div at bounding box center [784, 372] width 1568 height 744
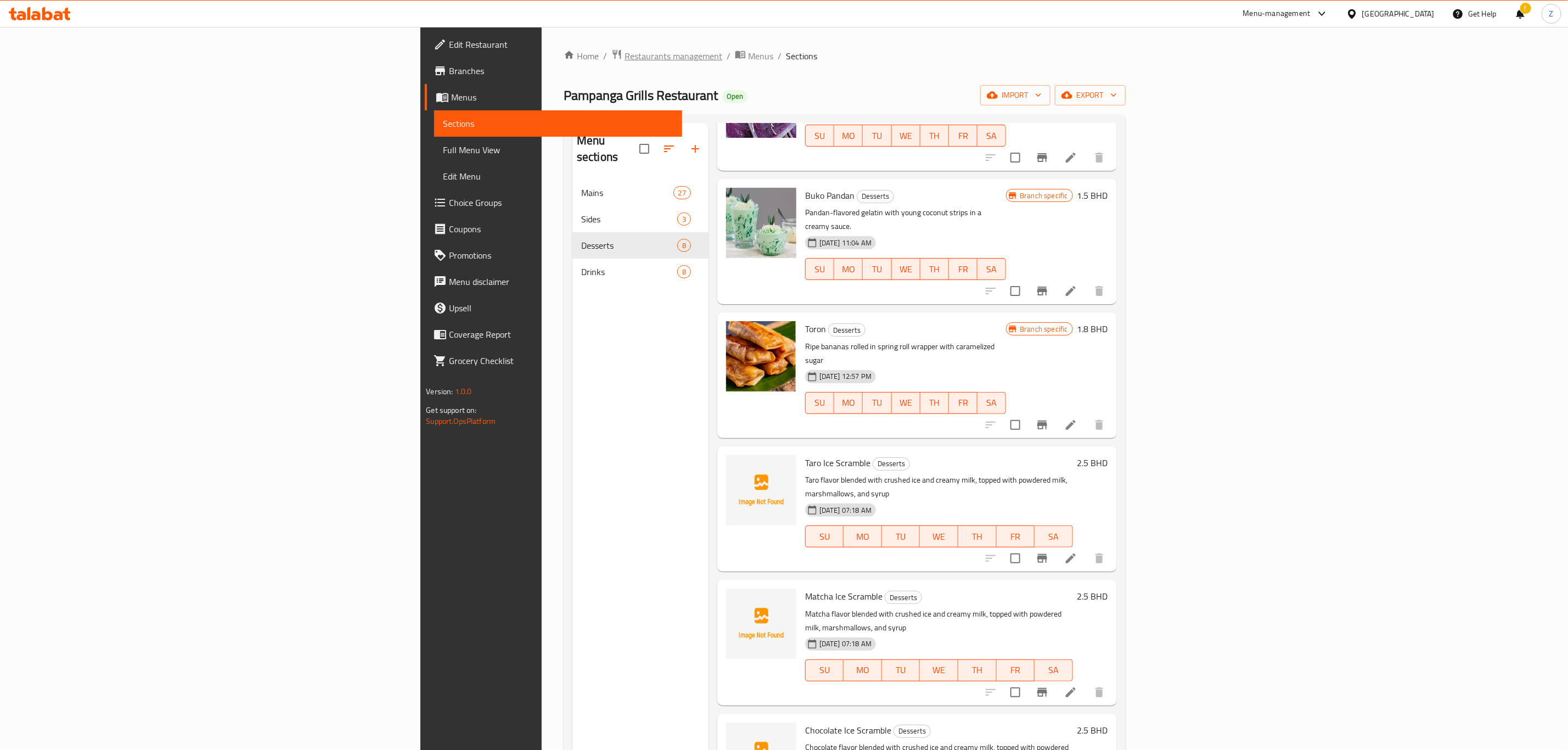
click at [625, 55] on span "Restaurants management" at bounding box center [673, 55] width 98 height 13
